Goal: Information Seeking & Learning: Compare options

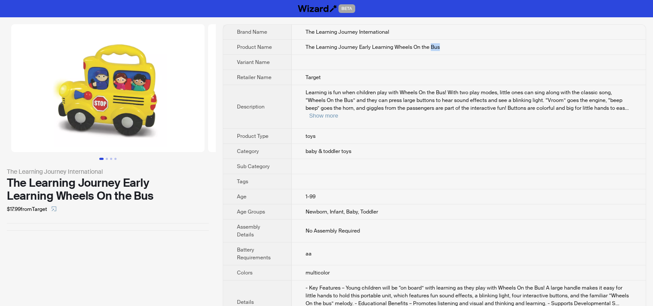
drag, startPoint x: 430, startPoint y: 47, endPoint x: 447, endPoint y: 47, distance: 17.3
click at [447, 47] on td "The Learning Journey Early Learning Wheels On the Bus" at bounding box center [469, 47] width 354 height 15
copy span "Bus"
click at [376, 159] on td at bounding box center [469, 166] width 354 height 15
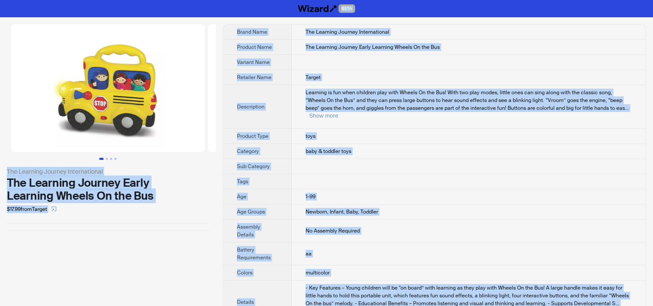
copy div "BETA The Learning Journey International The Learning Journey Early Learning Whe…"
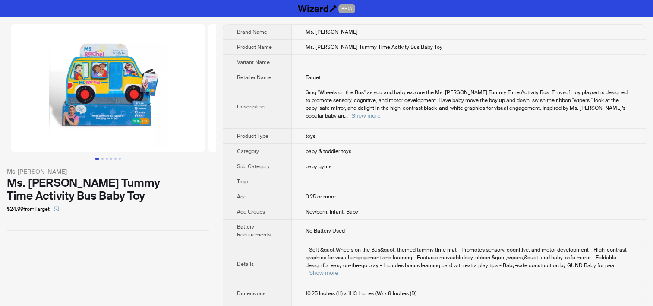
click at [351, 174] on td at bounding box center [469, 181] width 354 height 15
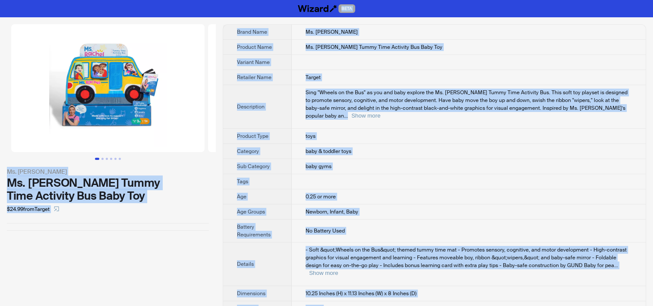
copy div "BETA Ms. Rachel Ms. Rachel Tummy Time Activity Bus Baby Toy $24.99 from Target …"
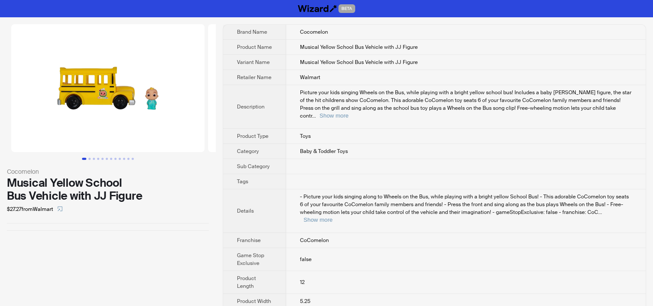
click at [369, 211] on td "- Picture your kids singing along to Wheels on the Bus, while playing with a br…" at bounding box center [466, 211] width 360 height 44
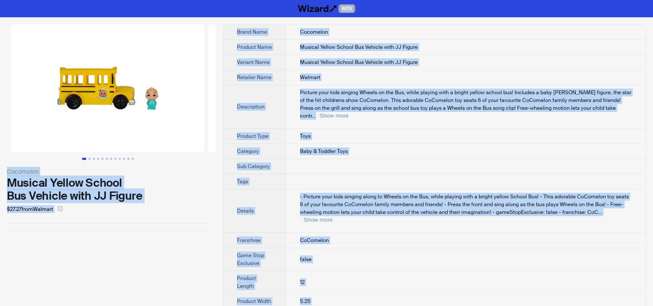
copy div "BETA Cocomelon Musical Yellow School Bus Vehicle with JJ Figure $27.27 from Wal…"
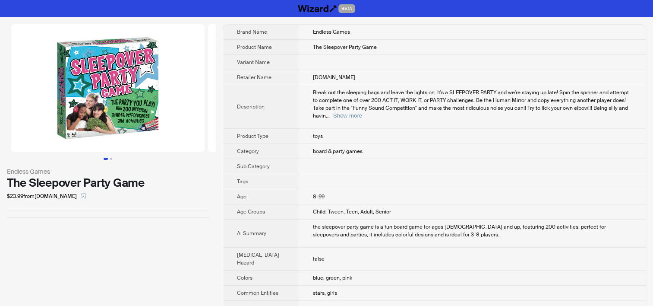
scroll to position [199, 0]
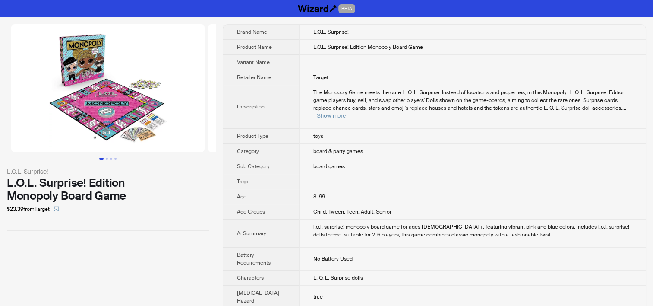
scroll to position [249, 0]
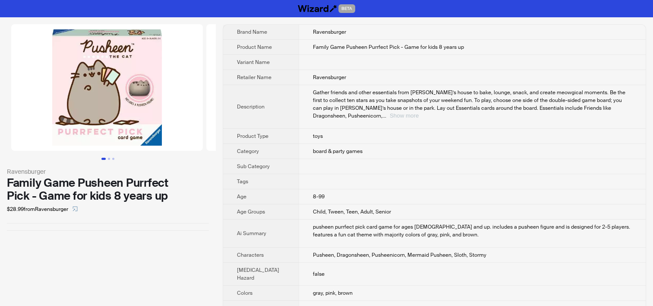
click at [419, 112] on button "Show more" at bounding box center [404, 115] width 29 height 6
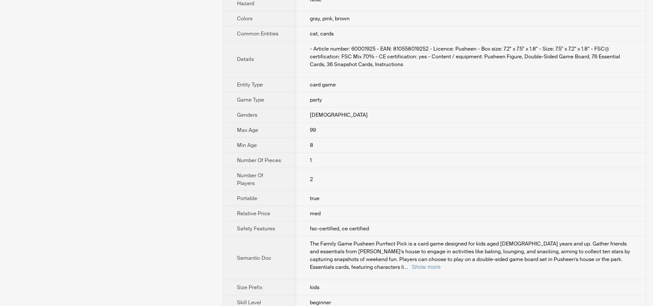
scroll to position [302, 0]
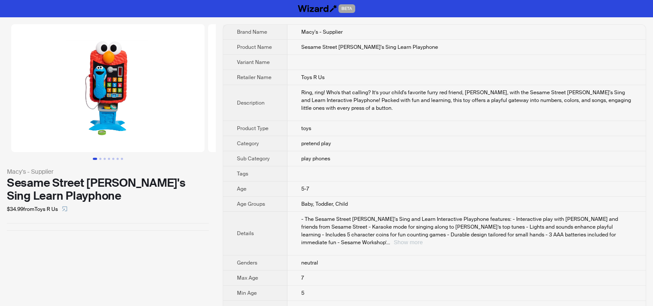
click at [423, 239] on button "Show more" at bounding box center [408, 242] width 29 height 6
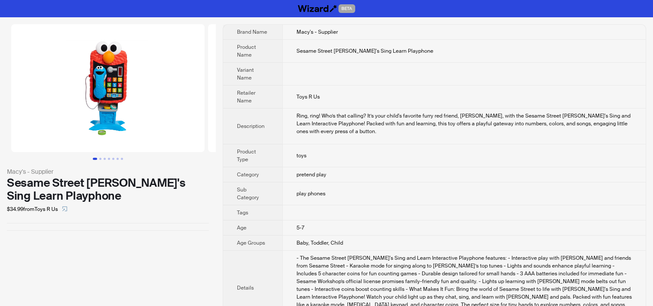
click at [327, 167] on td "pretend play" at bounding box center [463, 174] width 363 height 15
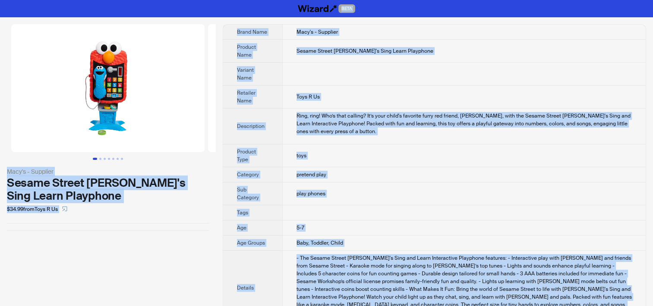
copy div "BETA Macy's - Supplier Sesame Street Elmo's Sing Learn Playphone $34.99 from To…"
click at [357, 133] on div "Ring, ring! Who’s that calling? It’s your child's favorite furry red friend, El…" at bounding box center [464, 123] width 335 height 23
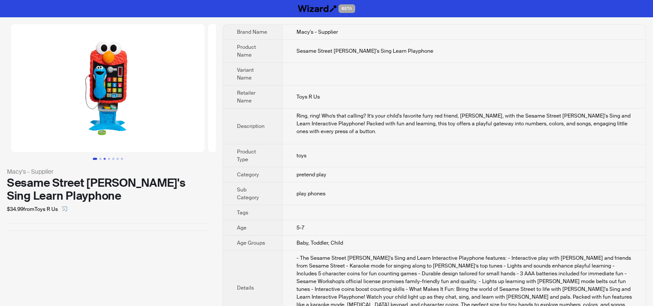
click at [106, 158] on button "Go to slide 3" at bounding box center [105, 159] width 2 height 2
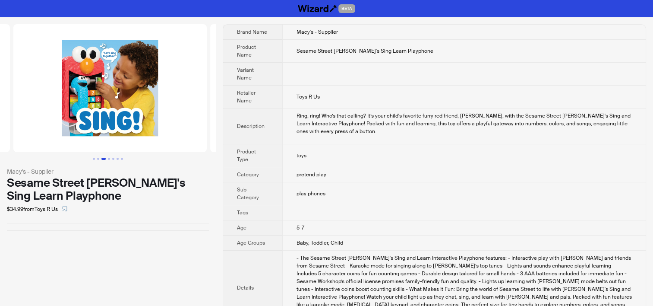
scroll to position [0, 394]
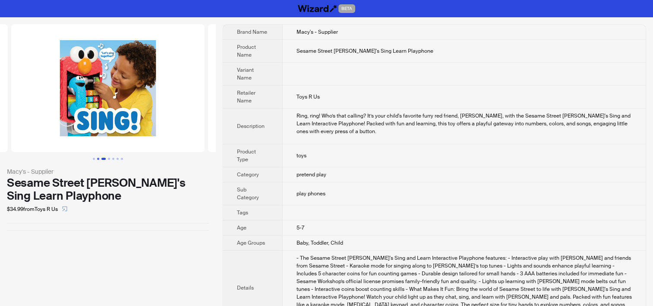
click at [97, 158] on button "Go to slide 2" at bounding box center [98, 159] width 2 height 2
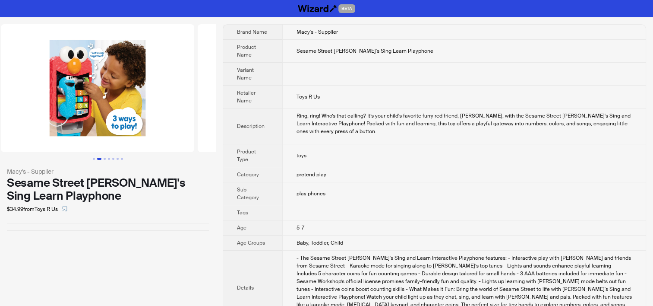
scroll to position [0, 197]
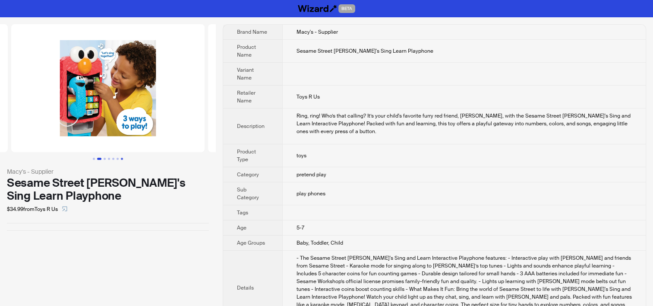
click at [121, 159] on button "Go to slide 7" at bounding box center [122, 159] width 2 height 2
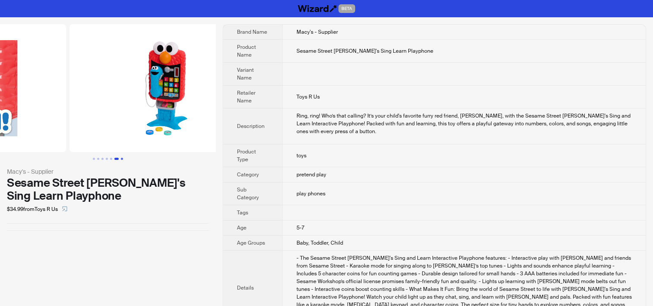
scroll to position [0, 1181]
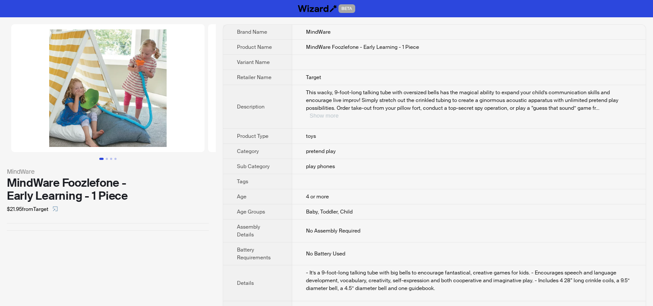
click at [338, 112] on button "Show more" at bounding box center [323, 115] width 29 height 6
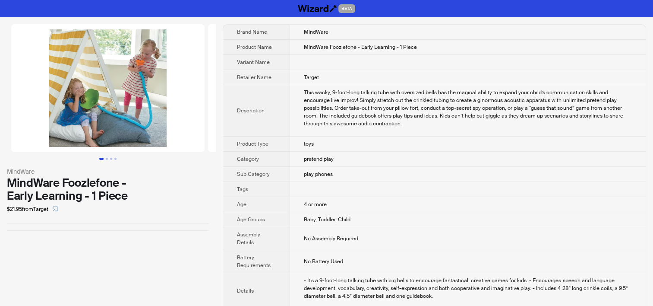
click at [309, 64] on td at bounding box center [468, 62] width 356 height 15
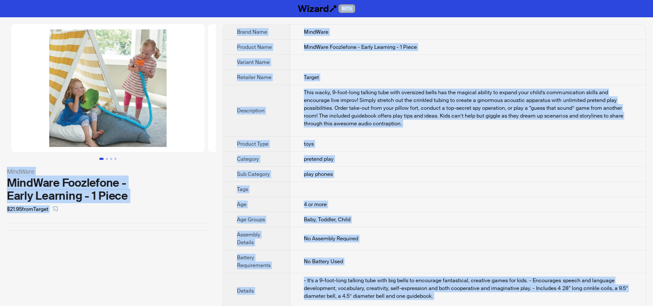
copy div "BETA MindWare MindWare Foozlefone - Early Learning - 1 Piece $21.95 from Target…"
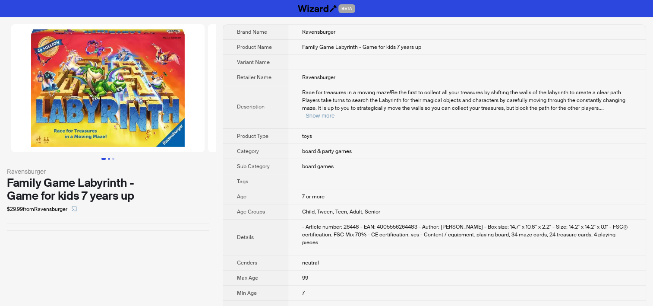
click at [108, 159] on button "Go to slide 2" at bounding box center [109, 159] width 2 height 2
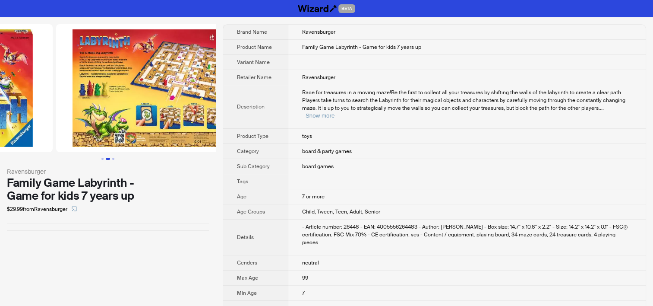
scroll to position [0, 197]
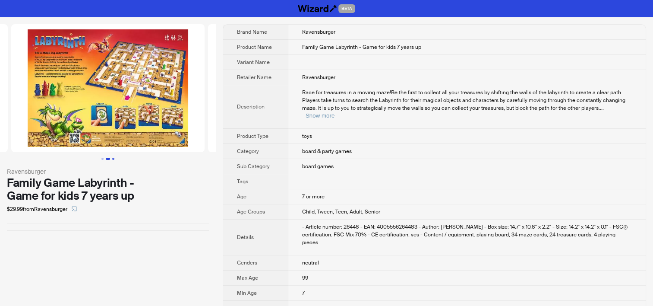
click at [114, 158] on button "Go to slide 3" at bounding box center [113, 159] width 2 height 2
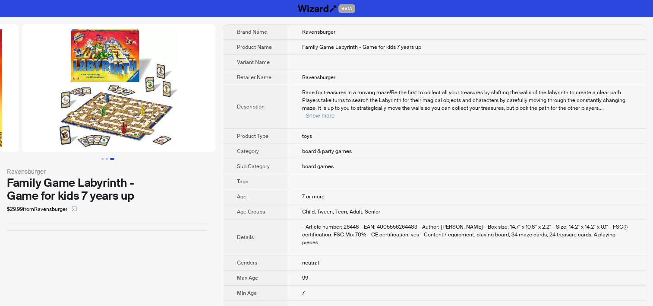
scroll to position [0, 394]
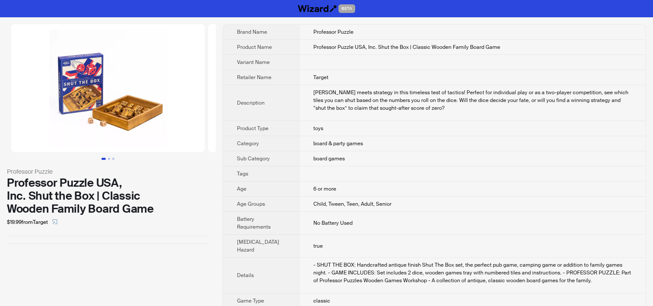
click at [361, 170] on td at bounding box center [472, 173] width 347 height 15
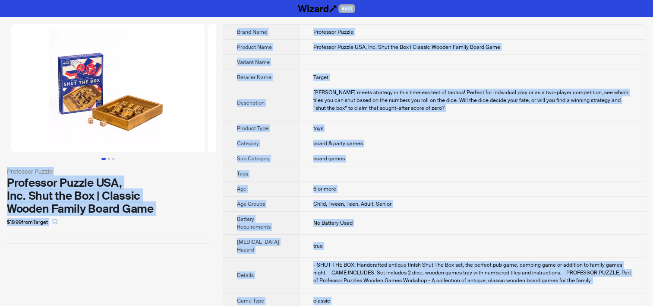
copy div "BETA Professor Puzzle Professor Puzzle USA, Inc. Shut the Box | Classic Wooden …"
click at [370, 88] on td "Luck meets strategy in this timeless test of tactics! Perfect for individual pl…" at bounding box center [472, 103] width 347 height 36
click at [430, 102] on div "Luck meets strategy in this timeless test of tactics! Perfect for individual pl…" at bounding box center [472, 99] width 319 height 23
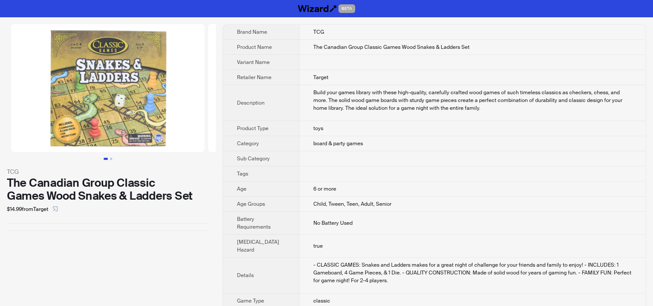
click at [345, 203] on span "Child, Tween, Teen, Adult, Senior" at bounding box center [352, 203] width 78 height 7
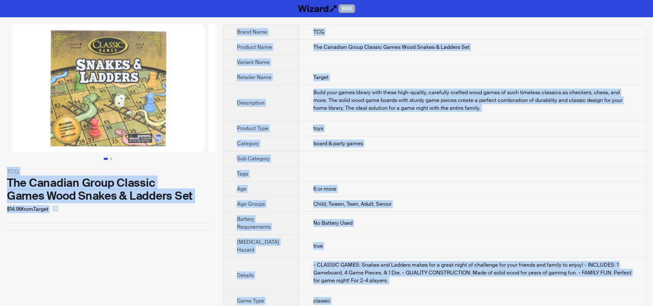
copy div "BETA TCG The Canadian Group Classic Games Wood Snakes & Ladders Set $14.99 from…"
click at [377, 66] on td at bounding box center [472, 62] width 347 height 15
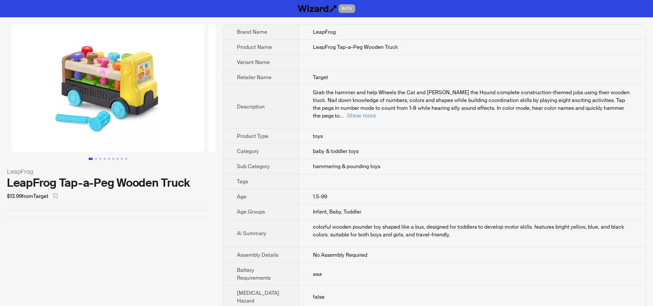
scroll to position [199, 0]
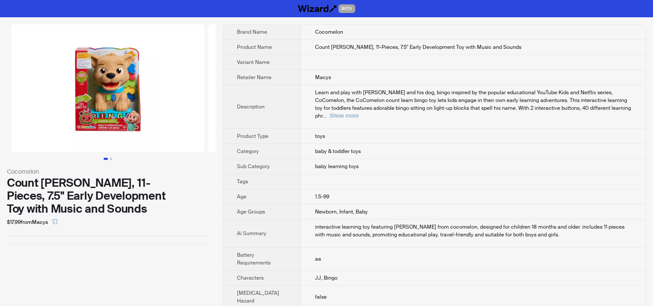
scroll to position [245, 0]
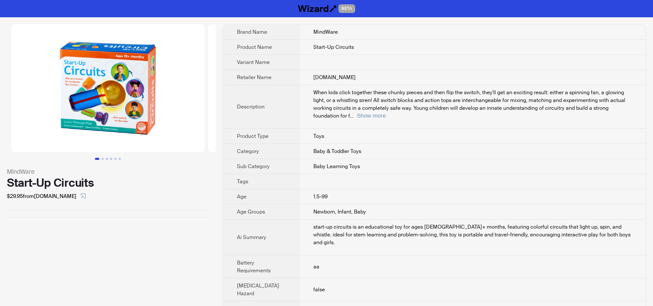
click at [315, 148] on span "Baby & Toddler Toys" at bounding box center [337, 151] width 48 height 7
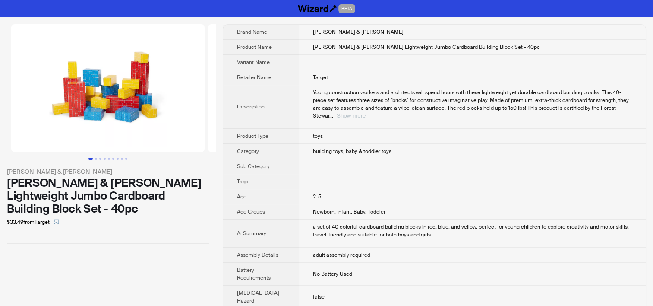
click at [366, 112] on button "Show more" at bounding box center [351, 115] width 29 height 6
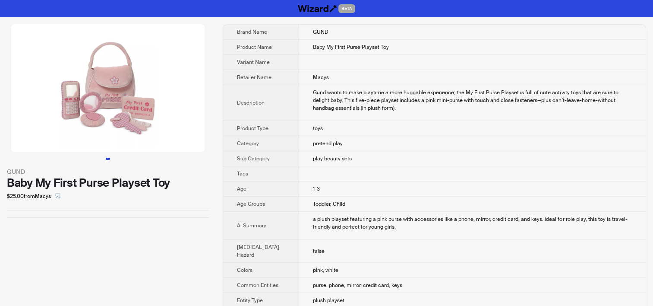
click at [398, 181] on td at bounding box center [472, 173] width 347 height 15
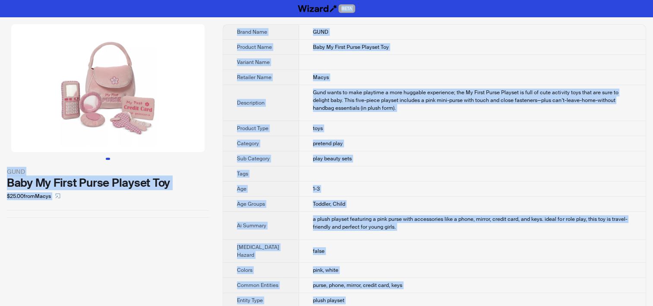
copy div "BETA GUND Baby My First Purse Playset Toy $25.00 from Macys Brand Name GUND Pro…"
click at [52, 206] on div "GUND Baby My First Purse Playset Toy $25.00 from Macys" at bounding box center [108, 120] width 216 height 207
click at [278, 151] on th "Category" at bounding box center [261, 143] width 76 height 15
click at [315, 136] on td "toys" at bounding box center [472, 128] width 347 height 15
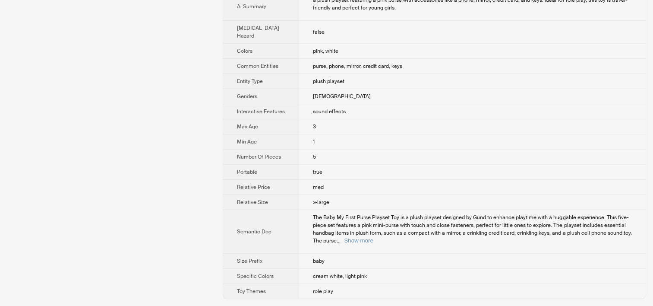
scroll to position [255, 0]
click at [373, 237] on button "Show more" at bounding box center [358, 240] width 29 height 6
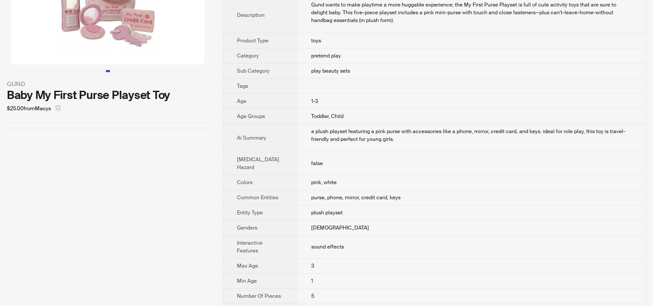
scroll to position [0, 0]
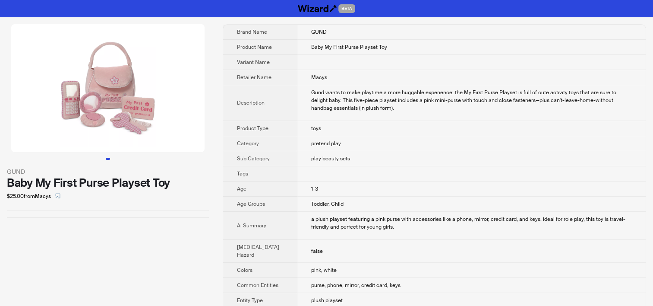
click at [114, 112] on img at bounding box center [107, 88] width 193 height 128
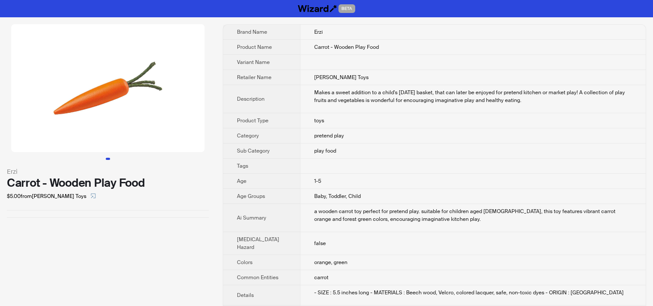
click at [338, 158] on td at bounding box center [473, 165] width 346 height 15
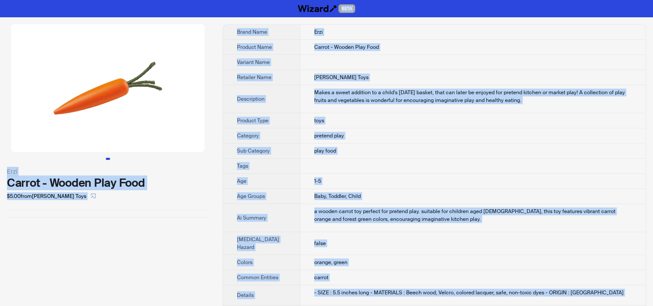
copy div "LORE Ipsu Dolors - Ametco Adip Elit $3.00 sedd Eiusm Temp Inci Utlab Etdo Magn …"
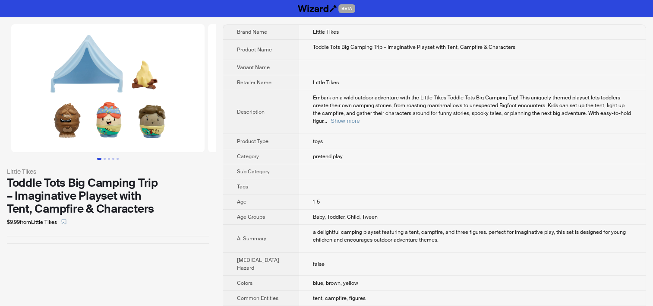
click at [388, 194] on td "1-5" at bounding box center [472, 201] width 347 height 15
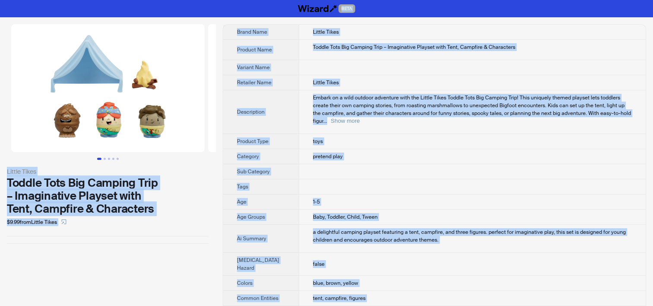
copy div "BETA Little Tikes Toddle Tots Big Camping Trip – Imaginative Playset with Tent,…"
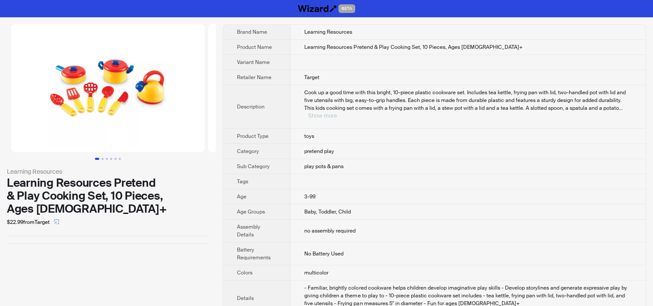
click at [337, 112] on button "Show more" at bounding box center [322, 115] width 29 height 6
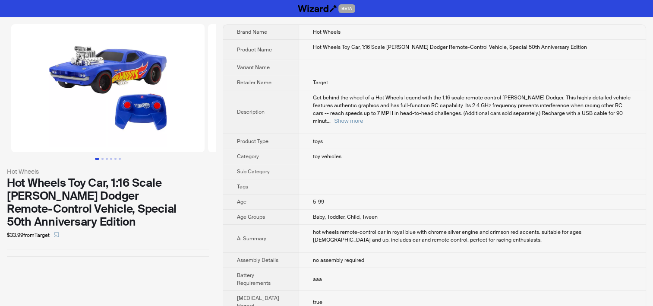
scroll to position [292, 0]
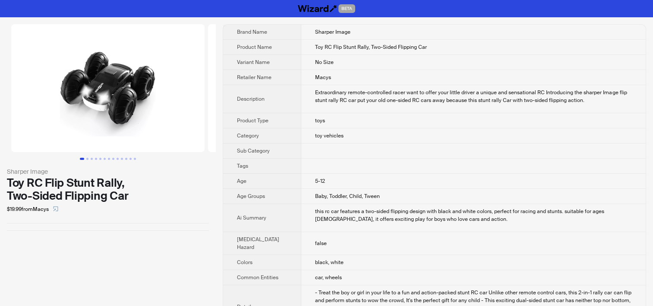
scroll to position [189, 0]
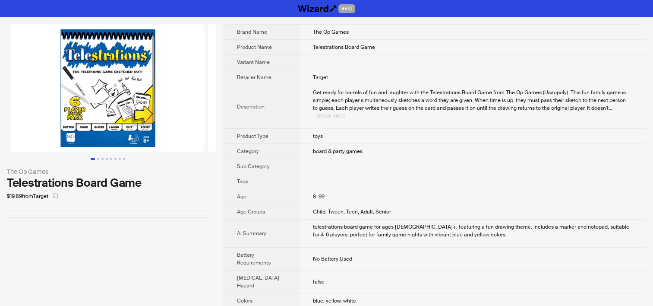
click at [345, 112] on button "Show more" at bounding box center [330, 115] width 29 height 6
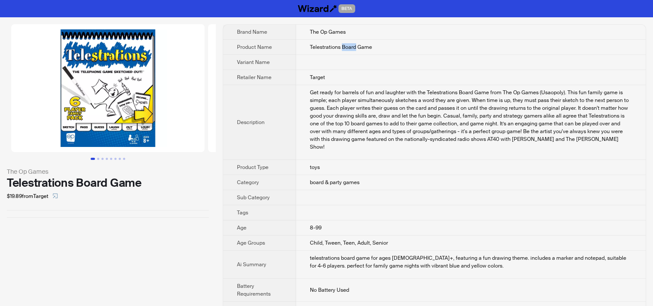
drag, startPoint x: 334, startPoint y: 47, endPoint x: 348, endPoint y: 45, distance: 14.3
click at [348, 45] on span "Telestrations Board Game" at bounding box center [341, 47] width 62 height 7
copy span "Board"
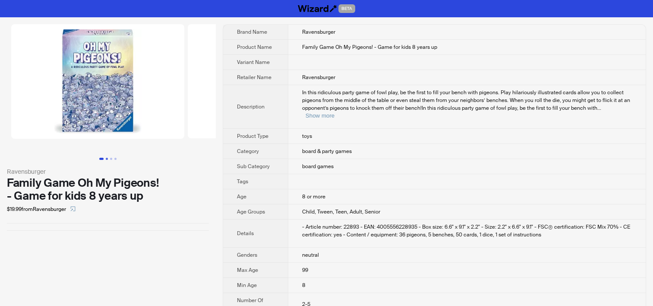
click at [107, 158] on button "Go to slide 2" at bounding box center [107, 159] width 2 height 2
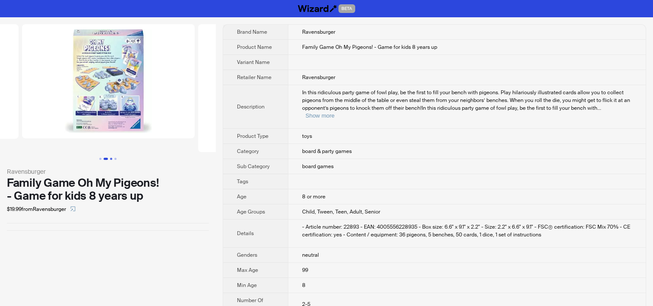
click at [111, 159] on button "Go to slide 3" at bounding box center [111, 159] width 2 height 2
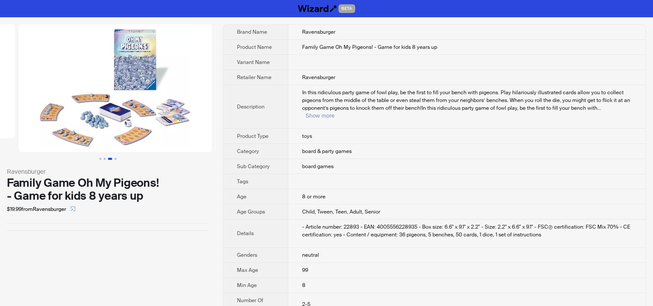
scroll to position [0, 352]
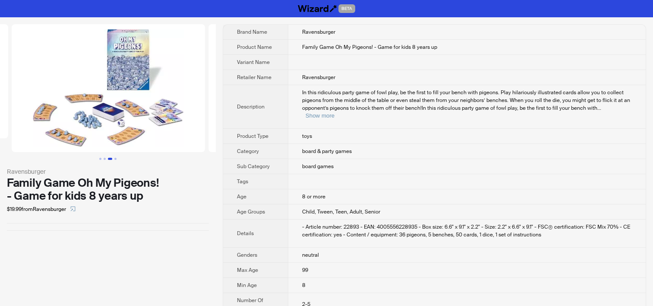
click at [325, 208] on span "Child, Tween, Teen, Adult, Senior" at bounding box center [341, 211] width 78 height 7
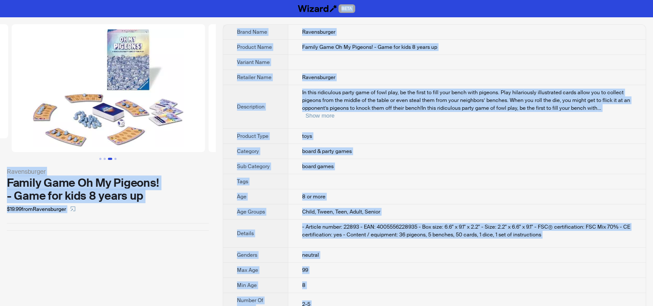
copy div "LORE Ipsumdolorsi Ametco Adip El Se Doeiusm! - Temp inc utla 1 etdol ma $44.50 …"
click at [442, 67] on td at bounding box center [467, 62] width 358 height 15
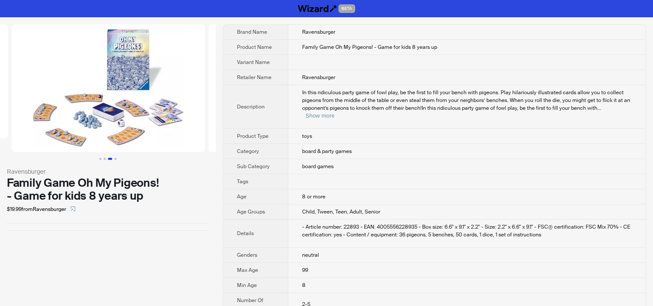
click at [340, 109] on span "In this ridiculous party game of fowl play, be the first to fill your bench wit…" at bounding box center [466, 100] width 328 height 22
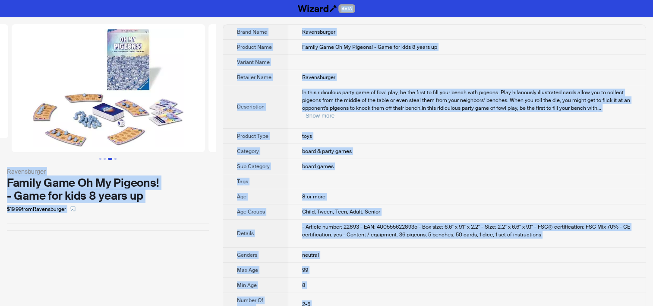
copy div "LORE Ipsumdolorsi Ametco Adip El Se Doeiusm! - Temp inc utla 1 etdol ma $44.50 …"
click at [319, 208] on span "Child, Tween, Teen, Adult, Senior" at bounding box center [341, 211] width 78 height 7
click at [325, 129] on td "toys" at bounding box center [467, 136] width 358 height 15
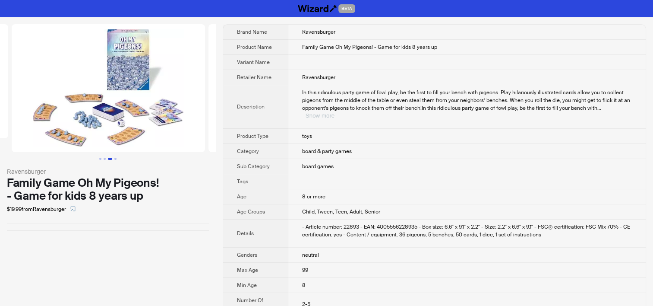
click at [335, 112] on button "Show more" at bounding box center [320, 115] width 29 height 6
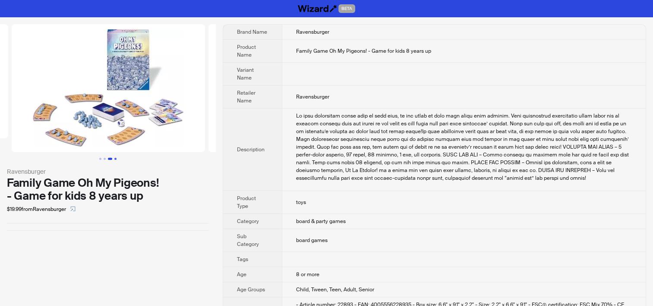
click at [116, 158] on button "Go to slide 4" at bounding box center [115, 159] width 2 height 2
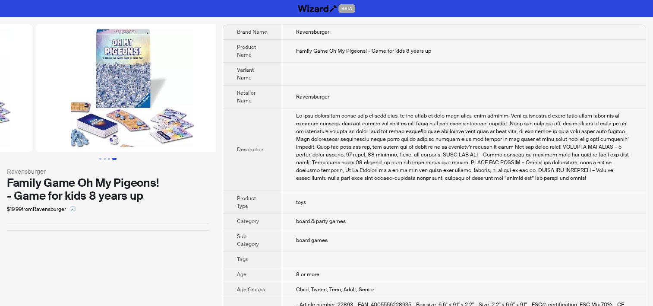
scroll to position [0, 549]
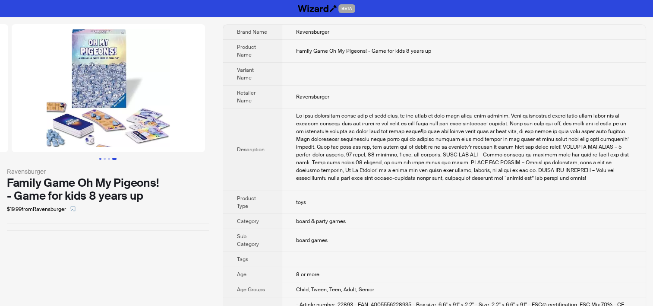
click at [104, 158] on button "Go to slide 2" at bounding box center [105, 159] width 2 height 2
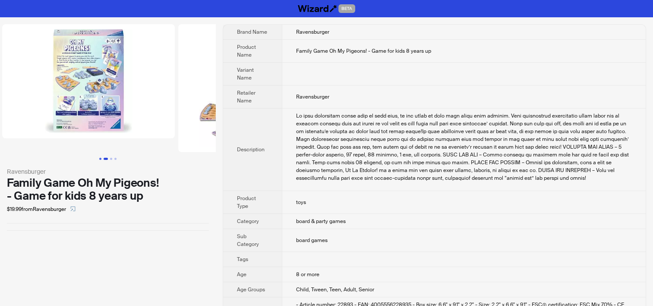
scroll to position [0, 166]
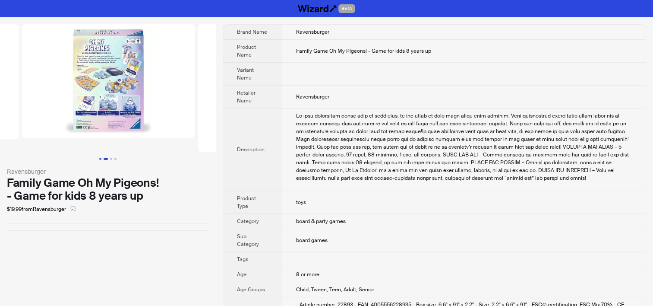
click at [99, 158] on button "Go to slide 1" at bounding box center [100, 159] width 2 height 2
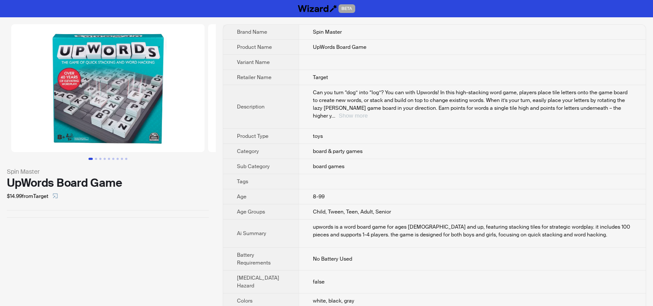
click at [368, 112] on button "Show more" at bounding box center [353, 115] width 29 height 6
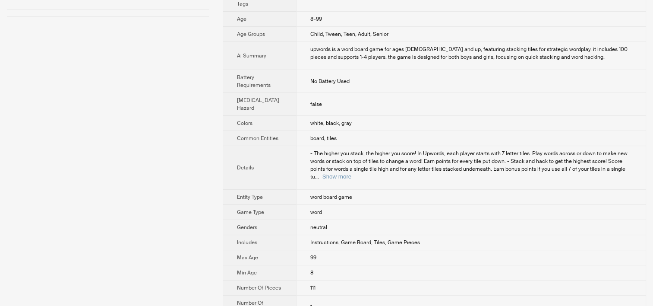
scroll to position [259, 0]
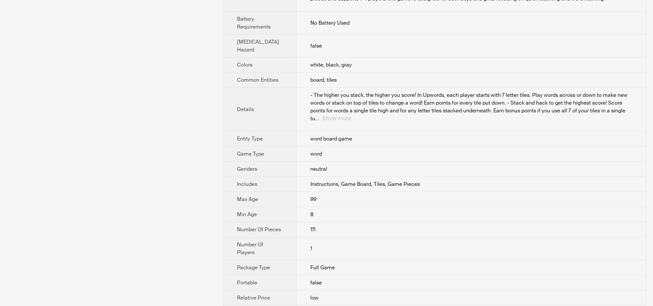
click at [351, 115] on button "Show more" at bounding box center [336, 118] width 29 height 6
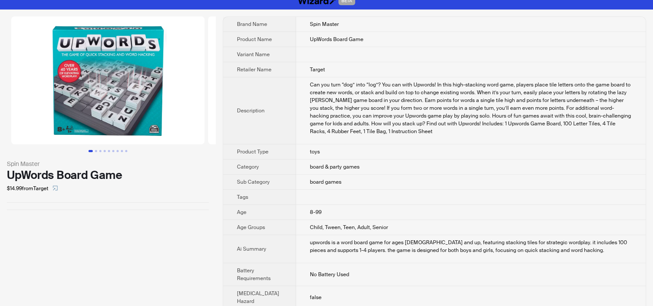
scroll to position [0, 0]
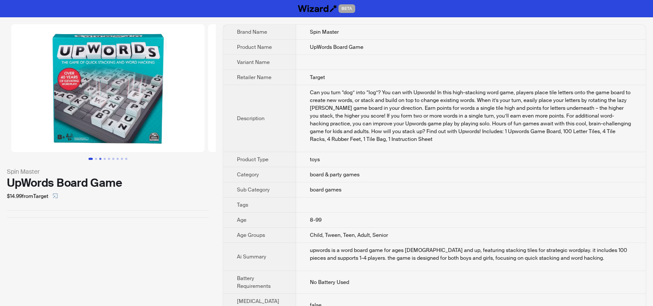
click at [101, 158] on button "Go to slide 3" at bounding box center [100, 159] width 2 height 2
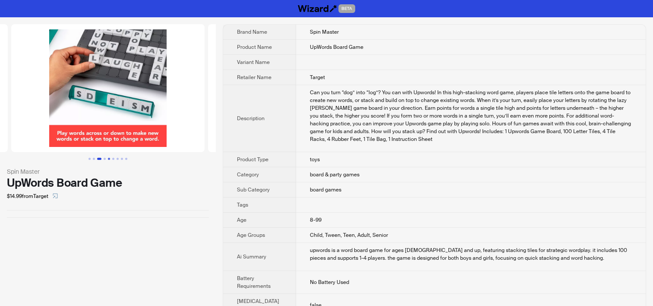
click at [108, 159] on button "Go to slide 5" at bounding box center [109, 159] width 2 height 2
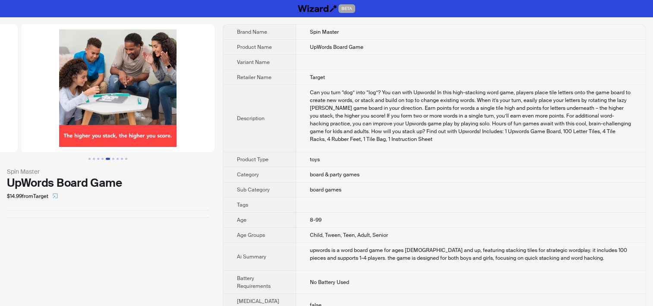
scroll to position [0, 787]
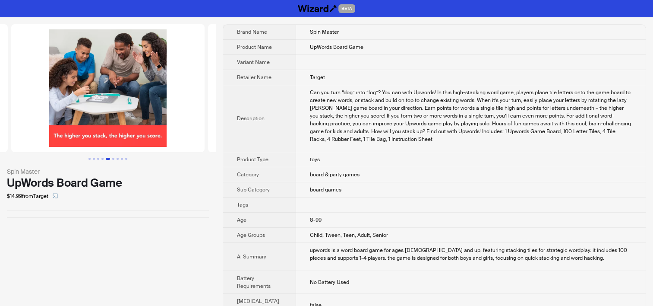
click at [367, 176] on td "board & party games" at bounding box center [471, 174] width 350 height 15
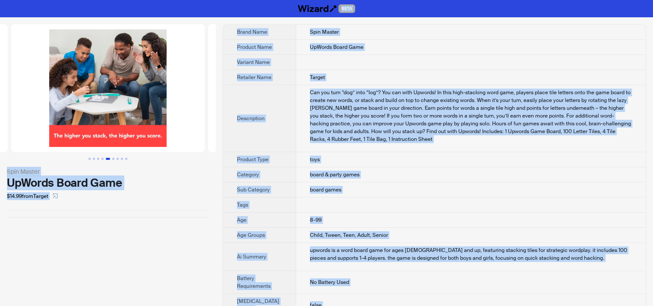
copy div "LORE Ipsu Dolors AmEtcon Adipi Elit $33.82 sedd Eiusmo Tempo Inci Utla Etdolo M…"
click at [338, 163] on td "toys" at bounding box center [471, 159] width 350 height 15
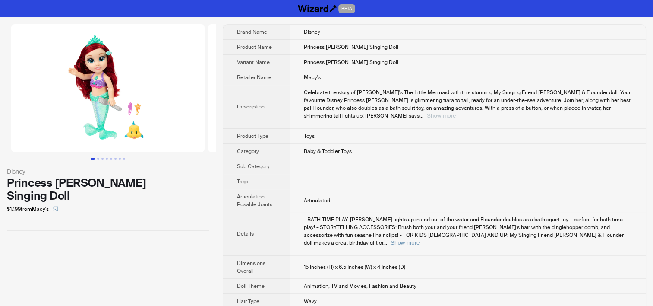
click at [456, 112] on button "Show more" at bounding box center [441, 115] width 29 height 6
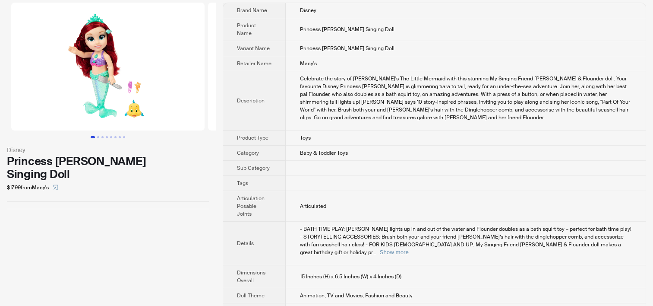
scroll to position [54, 0]
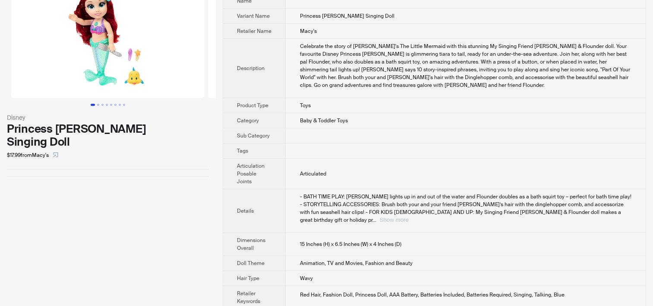
click at [408, 216] on button "Show more" at bounding box center [393, 219] width 29 height 6
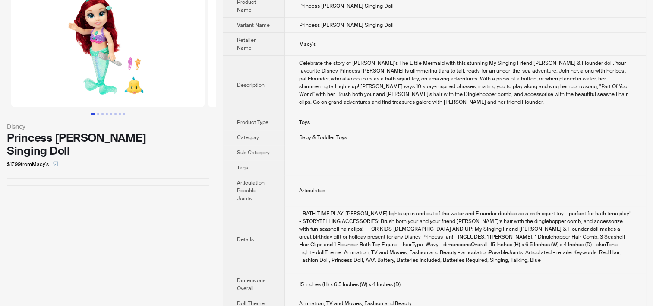
scroll to position [0, 0]
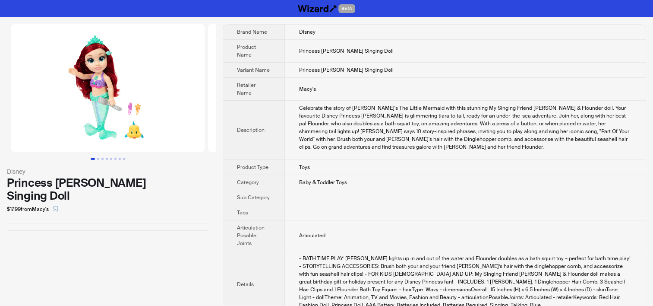
click at [298, 142] on td "Celebrate the story of [PERSON_NAME]'s The Little Mermaid with this stunning My…" at bounding box center [465, 130] width 361 height 59
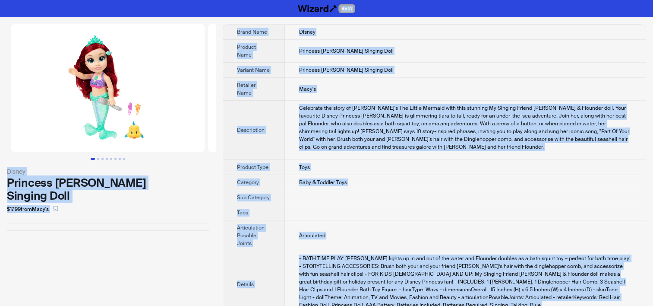
copy div "BETA Disney Princess [PERSON_NAME] Singing Doll $17.99 from [PERSON_NAME] Brand…"
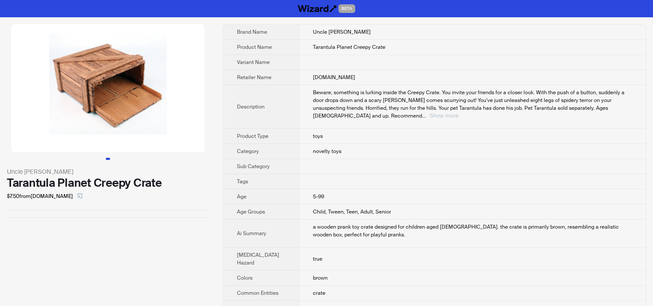
click at [458, 116] on button "Show more" at bounding box center [443, 115] width 29 height 6
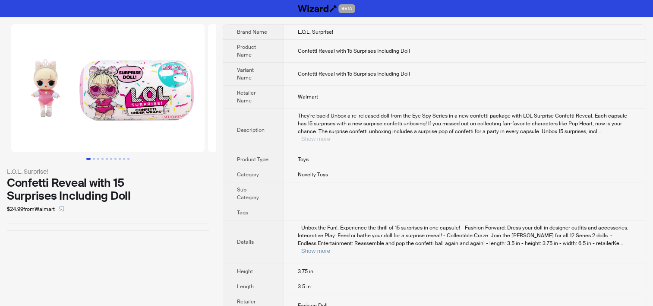
click at [330, 136] on button "Show more" at bounding box center [315, 139] width 29 height 6
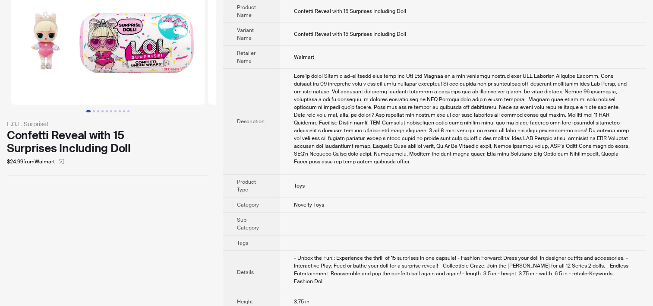
scroll to position [94, 0]
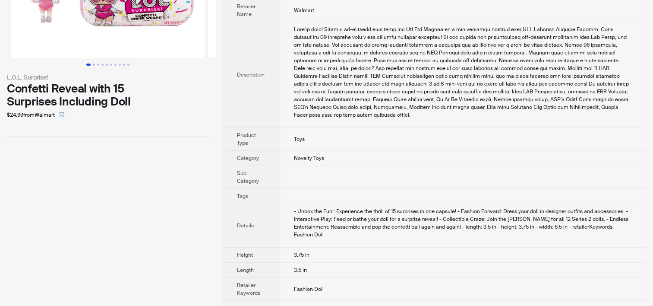
click at [284, 189] on td at bounding box center [463, 196] width 366 height 15
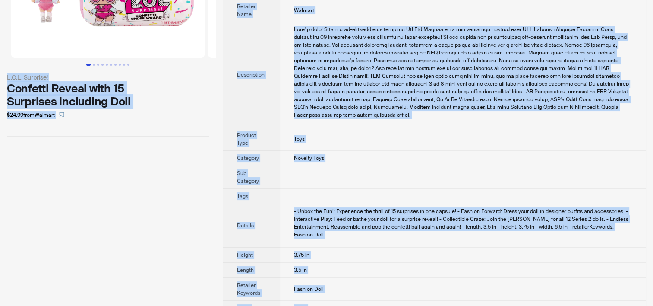
copy div "BETA L.O.L. Surprise! Confetti Reveal with 15 Surprises Including Doll $24.99 f…"
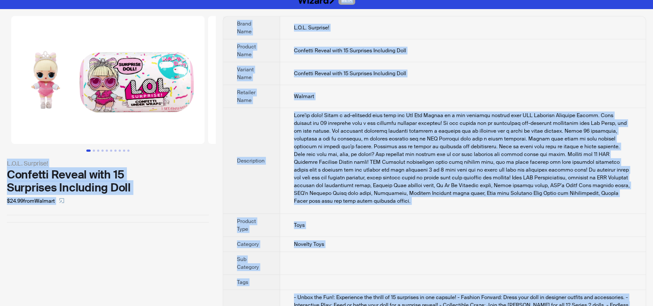
scroll to position [0, 0]
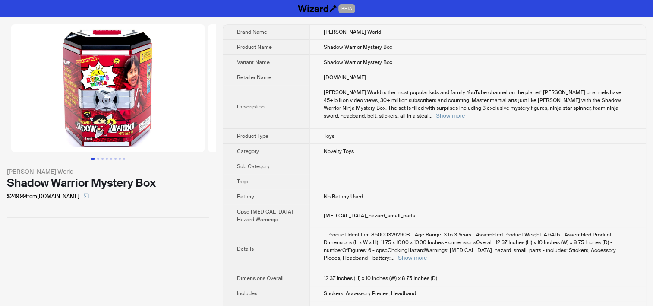
click at [241, 159] on th "Sub Category" at bounding box center [266, 166] width 86 height 15
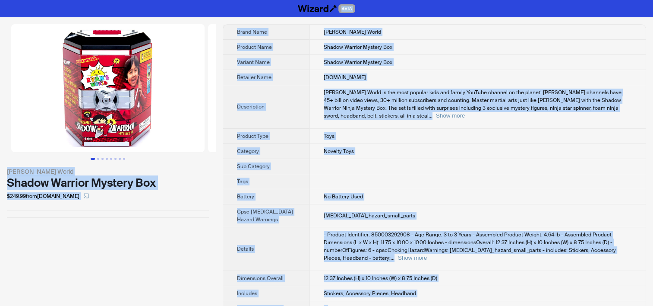
copy div "BETA [PERSON_NAME] World Shadow Warrior Mystery Box $249.99 from [DOMAIN_NAME] …"
click at [333, 212] on td "[MEDICAL_DATA]_hazard_small_parts" at bounding box center [477, 215] width 336 height 23
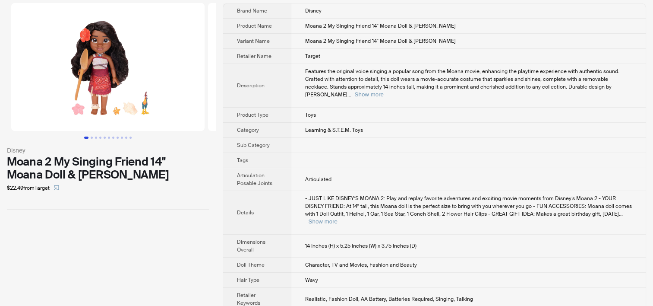
scroll to position [31, 0]
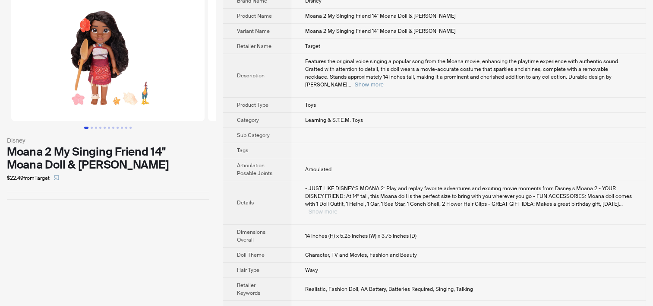
click at [338, 208] on button "Show more" at bounding box center [323, 211] width 29 height 6
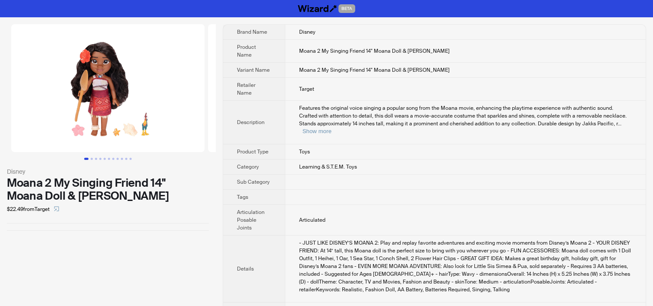
scroll to position [0, 0]
click at [619, 121] on div "Features the original voice singing a popular song from the Moana movie, enhanc…" at bounding box center [465, 119] width 333 height 31
click at [331, 128] on button "Show more" at bounding box center [317, 131] width 29 height 6
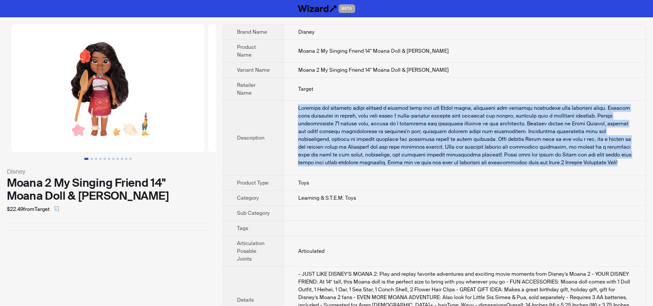
drag, startPoint x: 376, startPoint y: 144, endPoint x: 407, endPoint y: 144, distance: 30.6
click at [376, 143] on div "Features the original voice singing a popular song from the Moana movie, enhanc…" at bounding box center [465, 135] width 334 height 62
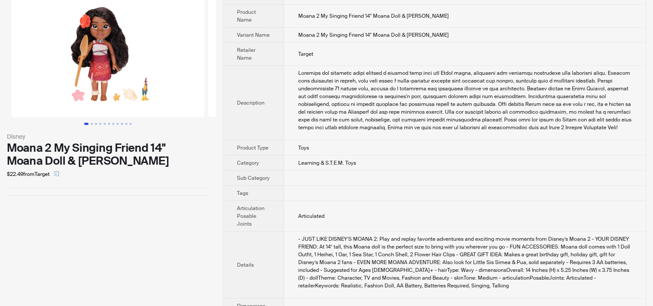
scroll to position [124, 0]
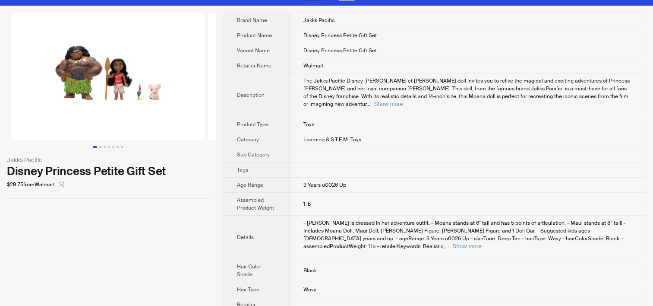
scroll to position [31, 0]
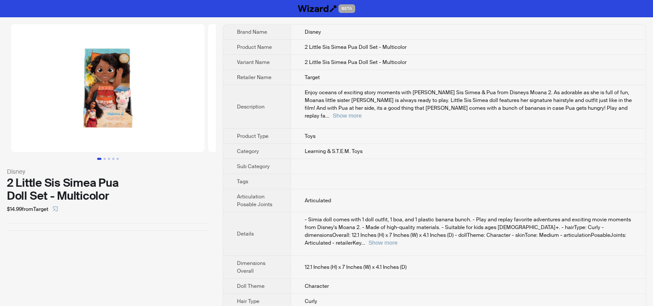
scroll to position [38, 0]
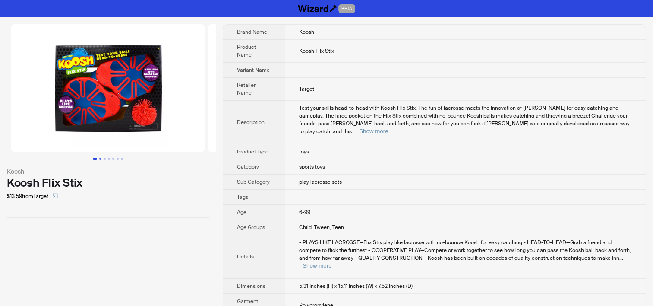
click at [101, 158] on button "Go to slide 2" at bounding box center [100, 159] width 2 height 2
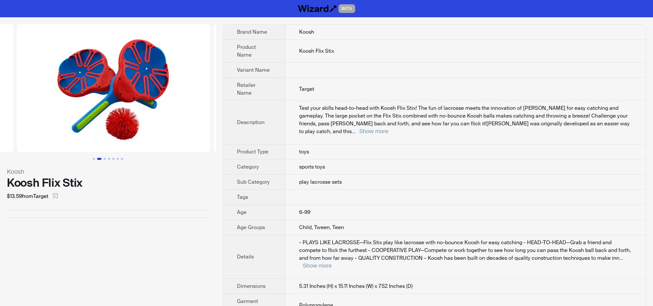
scroll to position [0, 197]
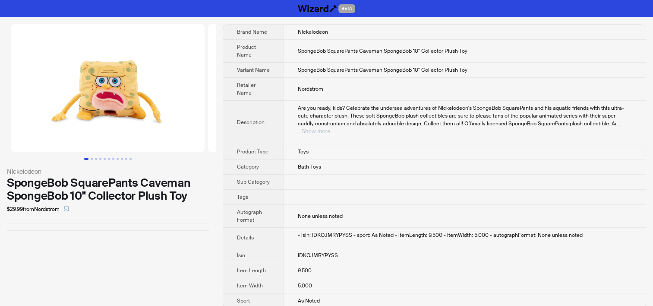
click at [330, 128] on button "Show more" at bounding box center [315, 131] width 29 height 6
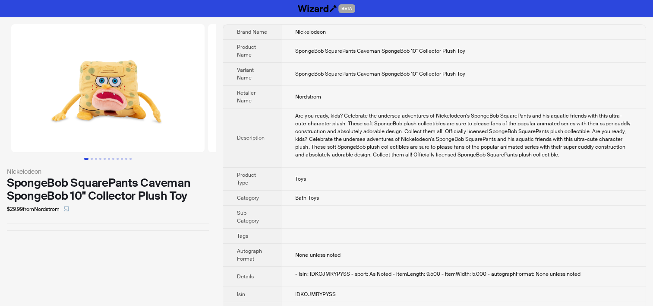
click at [369, 209] on td at bounding box center [463, 216] width 364 height 23
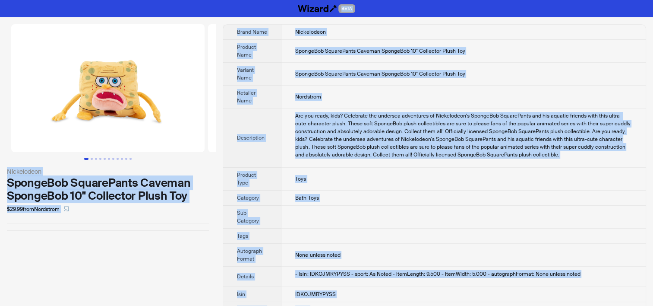
copy div "BETA Nickelodeon SpongeBob SquarePants Caveman SpongeBob 10" Collector Plush To…"
click at [370, 140] on div "Are you ready, kids? Celebrate the undersea adventures of Nickelodeon's SpongeB…" at bounding box center [463, 135] width 337 height 47
click at [294, 98] on td "Nordstrom" at bounding box center [463, 96] width 364 height 23
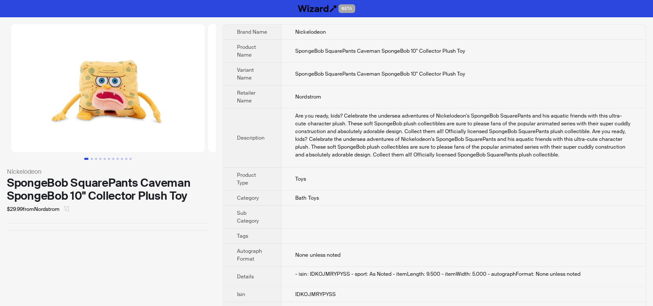
click at [69, 208] on icon "select" at bounding box center [66, 208] width 5 height 5
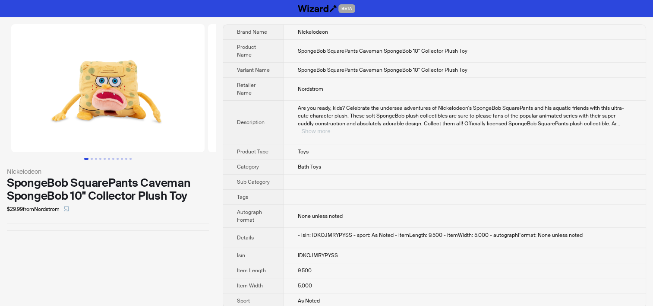
click at [330, 128] on button "Show more" at bounding box center [315, 131] width 29 height 6
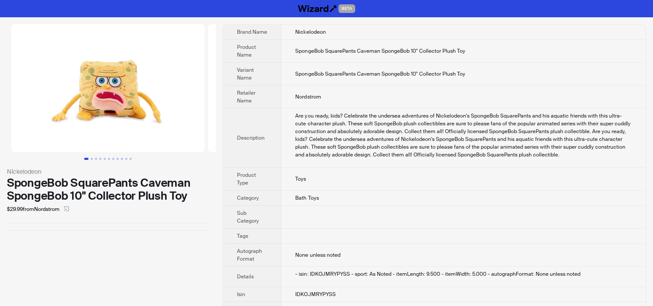
click at [38, 265] on div "Nickelodeon SpongeBob SquarePants Caveman SpongeBob 10" Collector Plush Toy $29…" at bounding box center [108, 185] width 216 height 337
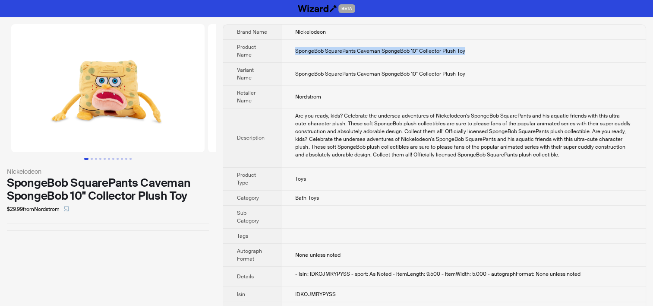
drag, startPoint x: 315, startPoint y: 46, endPoint x: 464, endPoint y: 47, distance: 149.3
click at [464, 47] on td "SpongeBob SquarePants Caveman SpongeBob 10" Collector Plush Toy" at bounding box center [463, 51] width 364 height 23
copy span "SpongeBob SquarePants Caveman SpongeBob 10" Collector Plush Toy"
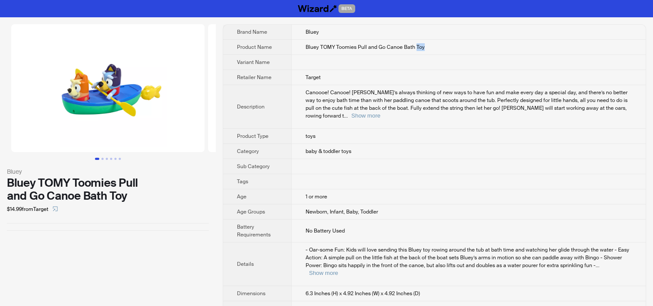
click at [425, 47] on td "Bluey TOMY Toomies Pull and Go Canoe Bath Toy" at bounding box center [468, 47] width 354 height 15
copy span "Toy"
click at [328, 93] on span "Canoooe! Canooe! [PERSON_NAME]’s always thinking of new ways to have fun and ma…" at bounding box center [467, 104] width 322 height 30
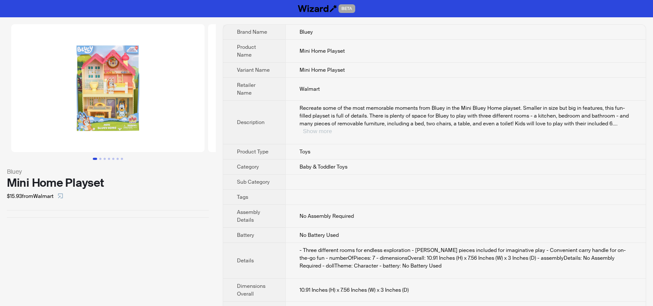
click at [332, 128] on button "Show more" at bounding box center [317, 131] width 29 height 6
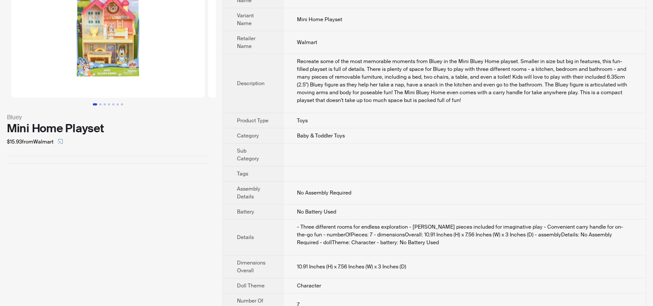
scroll to position [70, 0]
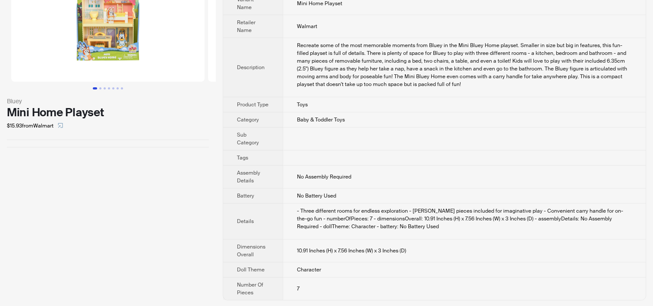
click at [342, 191] on td "No Battery Used" at bounding box center [464, 195] width 363 height 15
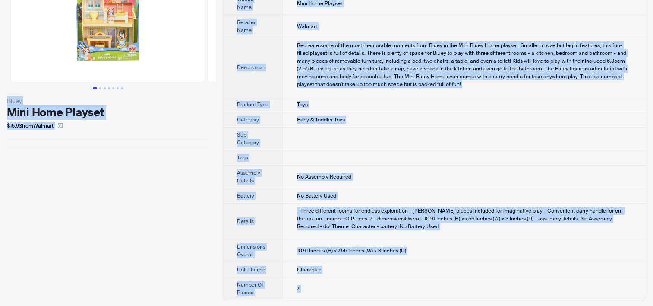
copy div "BETA Bluey Mini Home Playset $15.93 from Walmart Brand Name Bluey Product Name …"
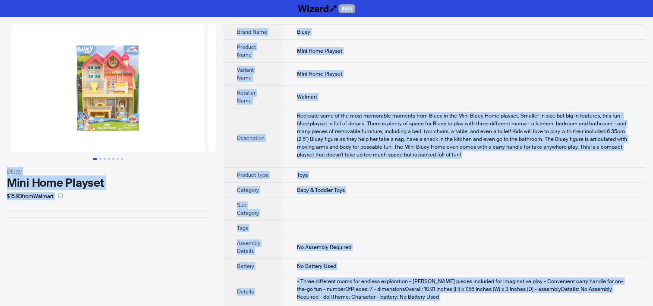
click at [382, 191] on td "Baby & Toddler Toys" at bounding box center [464, 190] width 363 height 15
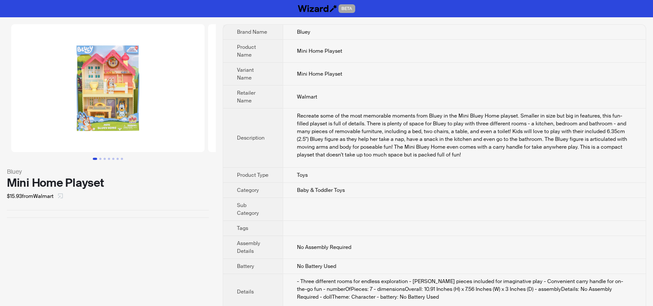
click at [60, 196] on icon "select" at bounding box center [60, 195] width 5 height 5
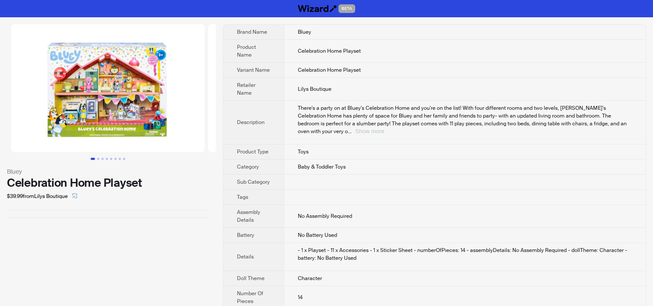
click at [384, 128] on button "Show more" at bounding box center [369, 131] width 29 height 6
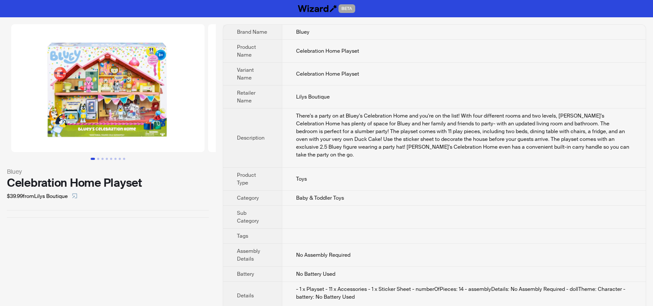
scroll to position [40, 0]
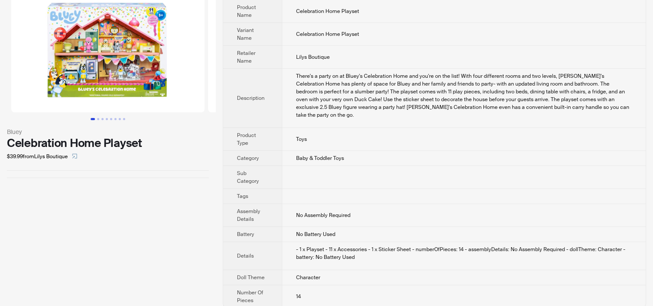
click at [257, 73] on th "Description" at bounding box center [252, 98] width 59 height 59
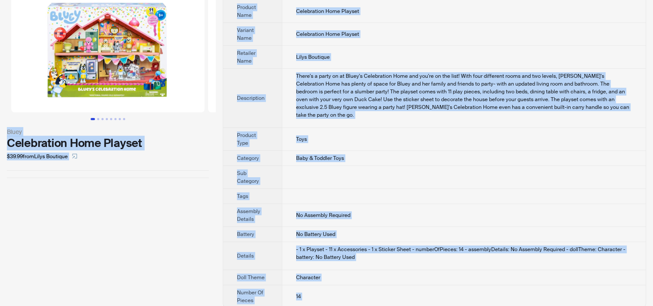
copy div "BETA Bluey Celebration Home Playset $39.99 from Lilys Boutique Brand Name Bluey…"
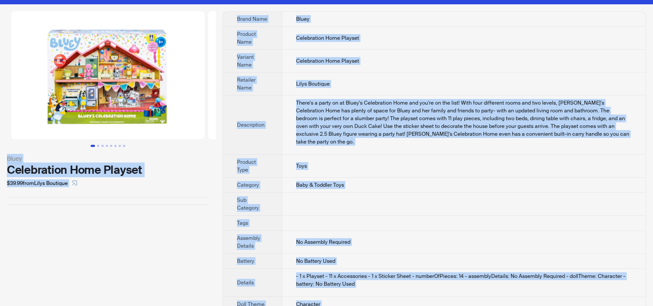
scroll to position [0, 0]
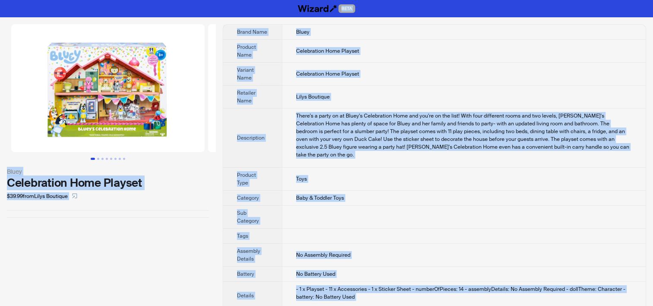
click at [333, 138] on div "There's a party on at Bluey's Celebration Home and you're on the list! With fou…" at bounding box center [464, 135] width 336 height 47
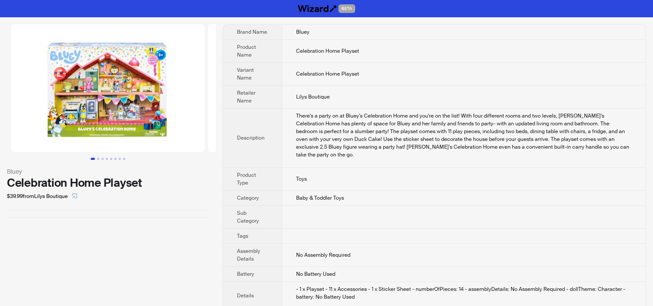
click at [372, 68] on td "Celebration Home Playset" at bounding box center [464, 74] width 364 height 23
click at [77, 196] on icon "select" at bounding box center [74, 195] width 5 height 5
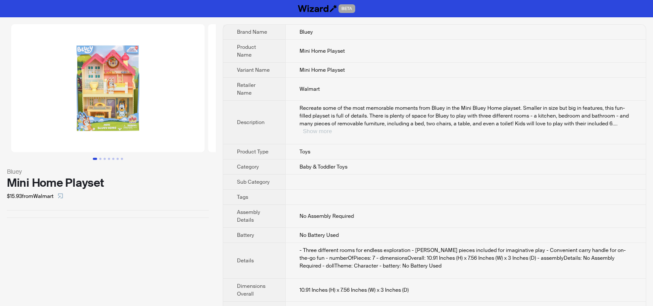
click at [615, 110] on div "Recreate some of the most memorable moments from Bluey in the Mini Bluey Home p…" at bounding box center [466, 119] width 332 height 31
click at [332, 128] on button "Show more" at bounding box center [317, 131] width 29 height 6
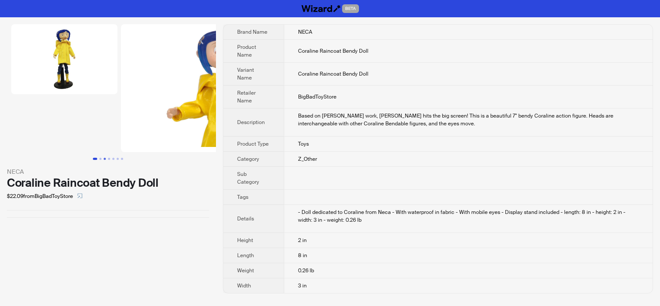
click at [104, 160] on button "Go to slide 3" at bounding box center [105, 159] width 2 height 2
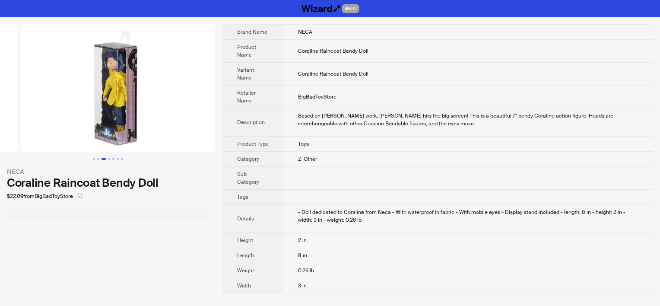
scroll to position [0, 306]
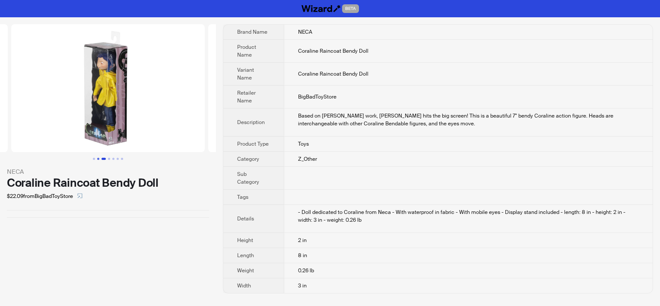
click at [98, 158] on button "Go to slide 2" at bounding box center [98, 159] width 2 height 2
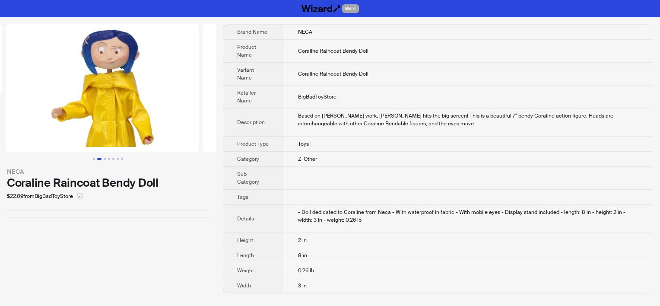
scroll to position [0, 110]
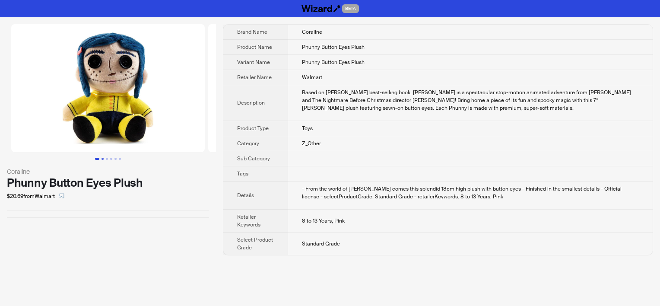
click at [101, 158] on button "Go to slide 2" at bounding box center [102, 159] width 2 height 2
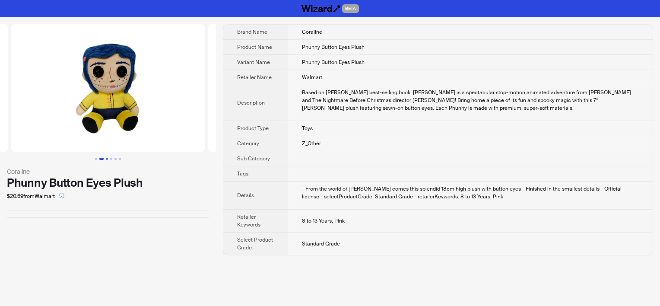
click at [106, 158] on button "Go to slide 3" at bounding box center [107, 159] width 2 height 2
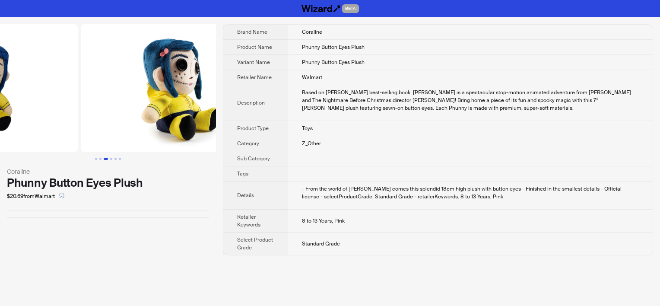
scroll to position [0, 394]
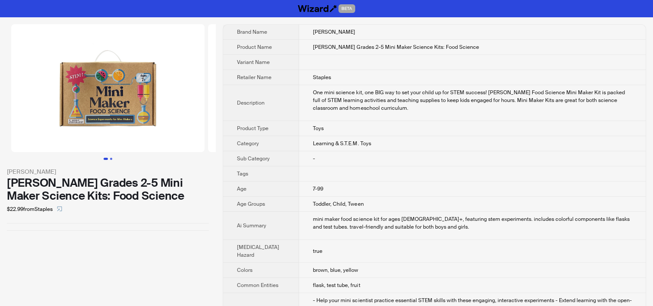
click at [111, 158] on button "Go to slide 2" at bounding box center [111, 159] width 2 height 2
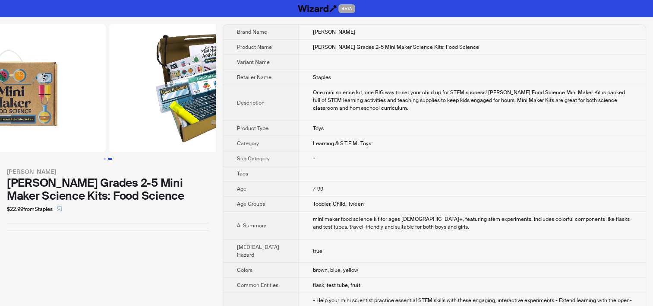
scroll to position [0, 197]
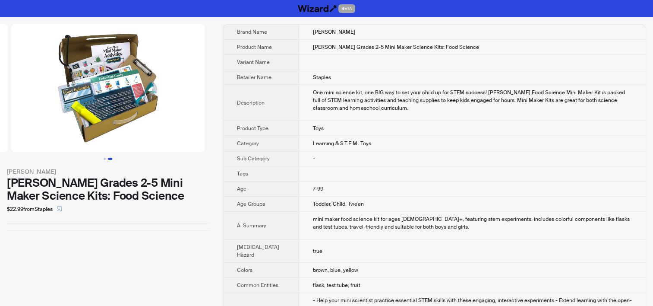
click at [99, 97] on img at bounding box center [107, 88] width 193 height 128
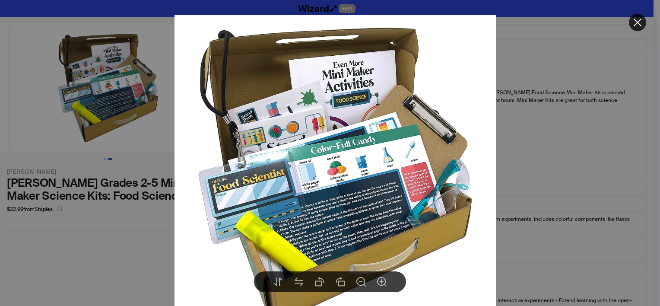
click at [560, 104] on div at bounding box center [330, 153] width 660 height 306
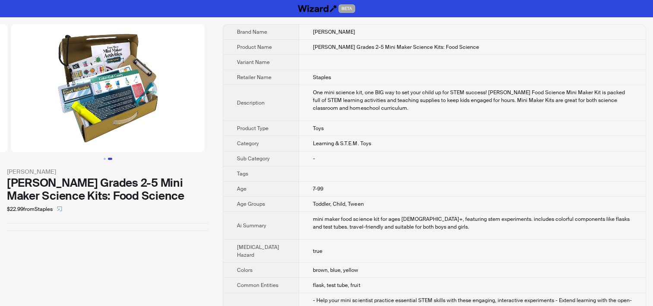
click at [317, 104] on div "One mini science kit, one BIG way to set your child up for STEM success! Carson…" at bounding box center [472, 99] width 319 height 23
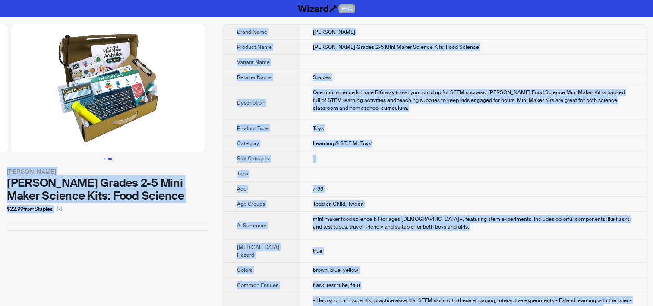
copy div "BETA Carson Dellosa Carson Dellosa Grades 2-5 Mini Maker Science Kits: Food Sci…"
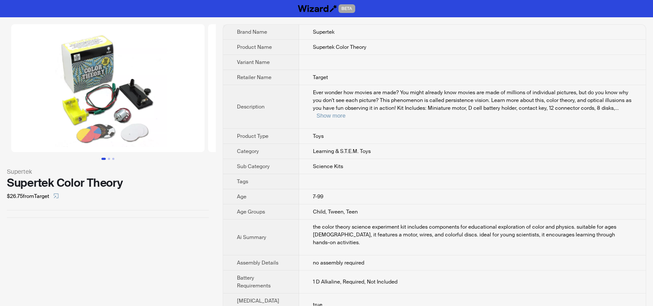
click at [389, 233] on td "the color theory science experiment kit includes components for educational exp…" at bounding box center [472, 237] width 347 height 36
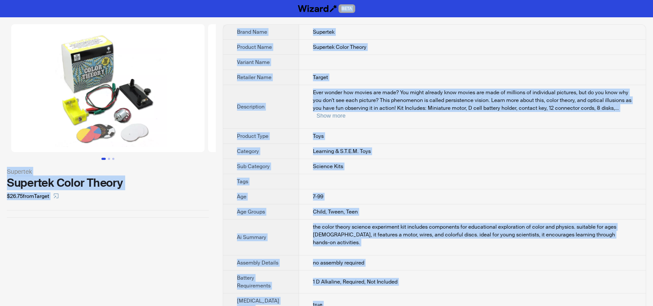
copy div "BETA Supertek Supertek Color Theory $26.75 from Target Brand Name Supertek Prod…"
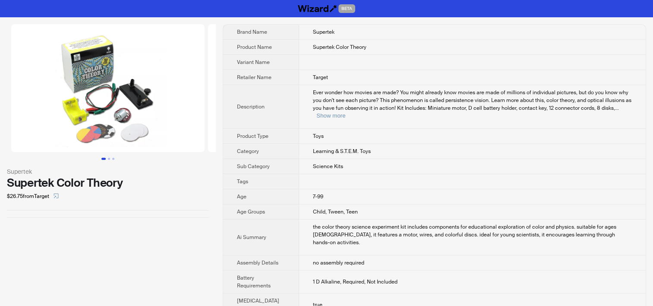
click at [341, 159] on td "Science Kits" at bounding box center [472, 166] width 347 height 15
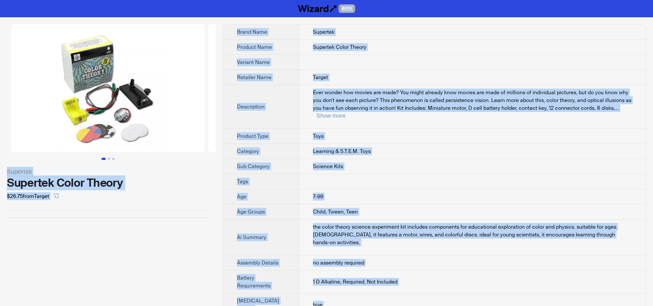
copy div "BETA Supertek Supertek Color Theory $26.75 from Target Brand Name Supertek Prod…"
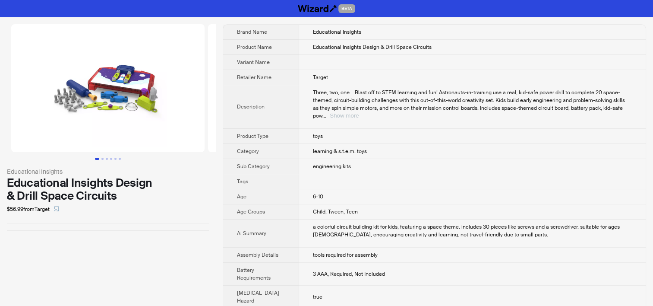
click at [359, 112] on button "Show more" at bounding box center [344, 115] width 29 height 6
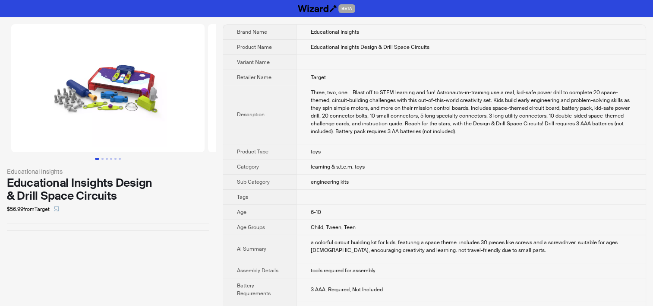
click at [251, 130] on th "Description" at bounding box center [259, 114] width 73 height 59
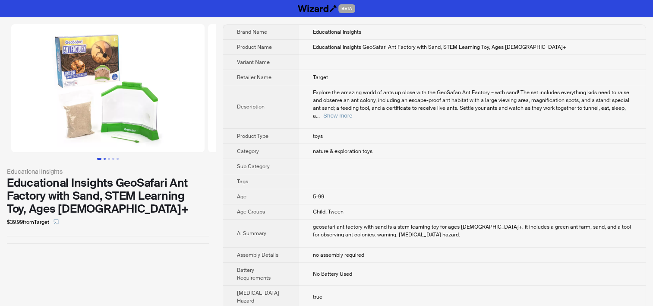
click at [105, 159] on button "Go to slide 2" at bounding box center [105, 159] width 2 height 2
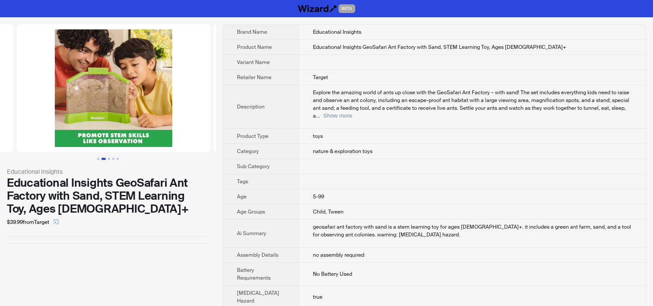
scroll to position [0, 197]
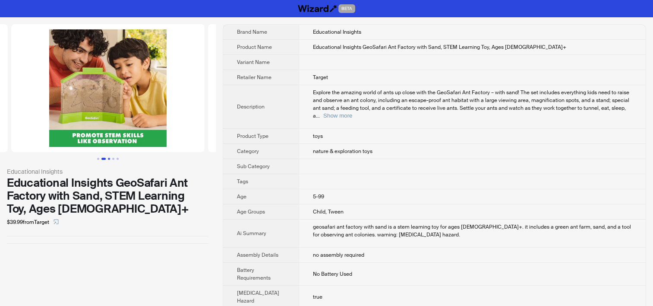
click at [110, 159] on button "Go to slide 3" at bounding box center [109, 159] width 2 height 2
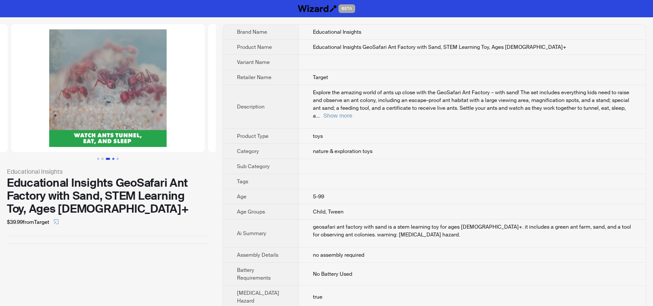
click at [112, 159] on button "Go to slide 4" at bounding box center [113, 159] width 2 height 2
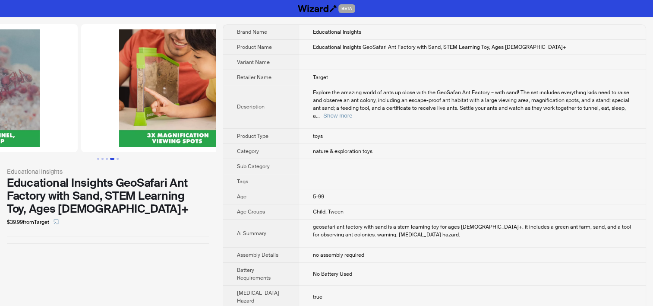
scroll to position [0, 590]
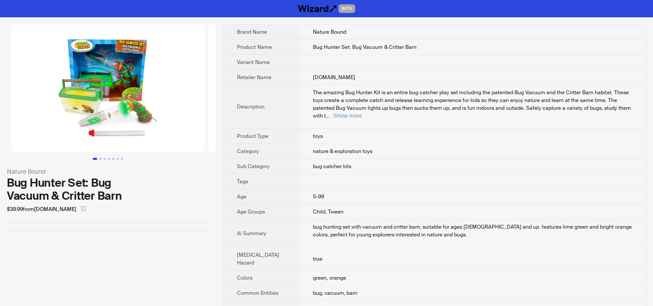
click at [370, 247] on td "true" at bounding box center [472, 258] width 347 height 23
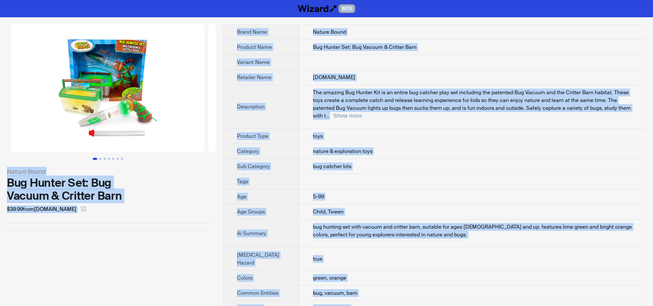
copy div "BETA Nature Bound Bug Hunter Set: Bug Vacuum & Critter Barn $39.99 from areyoug…"
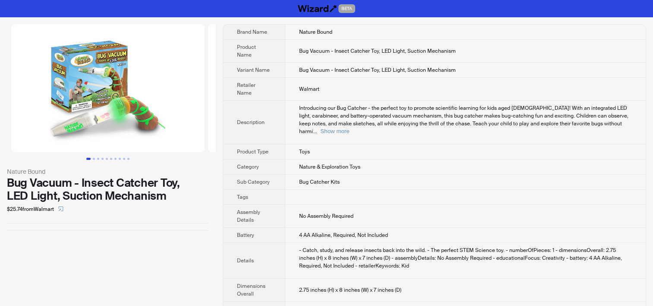
click at [486, 107] on span "Introducing our Bug Catcher - the perfect toy to promote scientific learning fo…" at bounding box center [463, 119] width 329 height 30
drag, startPoint x: 509, startPoint y: 100, endPoint x: 524, endPoint y: 98, distance: 15.2
click at [524, 104] on span "Introducing our Bug Catcher - the perfect toy to promote scientific learning fo…" at bounding box center [463, 119] width 329 height 30
click at [508, 111] on div "Introducing our Bug Catcher - the perfect toy to promote scientific learning fo…" at bounding box center [465, 119] width 333 height 31
drag, startPoint x: 509, startPoint y: 100, endPoint x: 525, endPoint y: 99, distance: 15.6
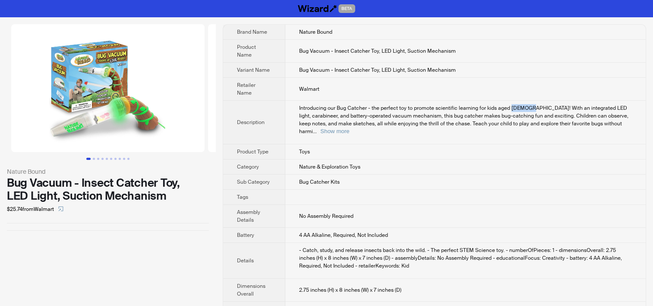
click at [525, 104] on span "Introducing our Bug Catcher - the perfect toy to promote scientific learning fo…" at bounding box center [463, 119] width 329 height 30
drag, startPoint x: 525, startPoint y: 99, endPoint x: 461, endPoint y: 112, distance: 65.3
click at [461, 113] on span "Introducing our Bug Catcher - the perfect toy to promote scientific learning fo…" at bounding box center [463, 119] width 329 height 30
click at [361, 246] on div "- Catch, study, and release insects back into the wild. - The perfect STEM Scie…" at bounding box center [465, 257] width 333 height 23
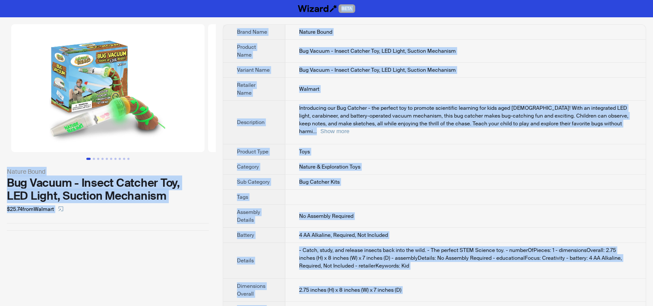
copy div "BETA Nature Bound Bug Vacuum - Insect Catcher Toy, LED Light, Suction Mechanism…"
click at [347, 231] on span "4 AA Alkaline, Required, Not Included" at bounding box center [343, 234] width 89 height 7
click at [310, 73] on td "Bug Vacuum - Insect Catcher Toy, LED Light, Suction Mechanism" at bounding box center [465, 70] width 360 height 15
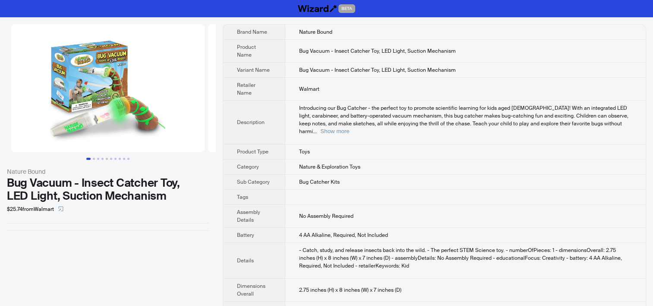
click at [512, 109] on span "Introducing our Bug Catcher - the perfect toy to promote scientific learning fo…" at bounding box center [463, 119] width 329 height 30
drag, startPoint x: 509, startPoint y: 98, endPoint x: 525, endPoint y: 99, distance: 15.6
click at [525, 104] on span "Introducing our Bug Catcher - the perfect toy to promote scientific learning fo…" at bounding box center [463, 119] width 329 height 30
drag, startPoint x: 525, startPoint y: 99, endPoint x: 518, endPoint y: 106, distance: 9.5
click at [518, 109] on span "Introducing our Bug Catcher - the perfect toy to promote scientific learning fo…" at bounding box center [463, 119] width 329 height 30
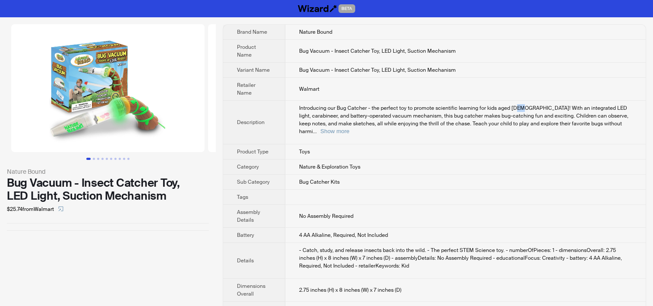
click at [518, 104] on span "Introducing our Bug Catcher - the perfect toy to promote scientific learning fo…" at bounding box center [463, 119] width 329 height 30
drag, startPoint x: 518, startPoint y: 98, endPoint x: 511, endPoint y: 112, distance: 15.3
click at [511, 112] on span "Introducing our Bug Catcher - the perfect toy to promote scientific learning fo…" at bounding box center [463, 119] width 329 height 30
drag, startPoint x: 511, startPoint y: 100, endPoint x: 521, endPoint y: 100, distance: 9.9
click at [521, 104] on span "Introducing our Bug Catcher - the perfect toy to promote scientific learning fo…" at bounding box center [463, 119] width 329 height 30
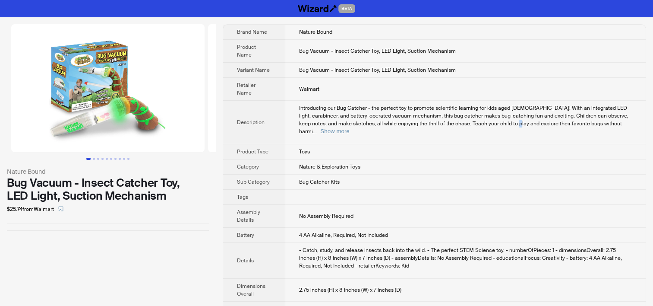
drag, startPoint x: 521, startPoint y: 100, endPoint x: 505, endPoint y: 115, distance: 22.3
click at [505, 115] on span "Introducing our Bug Catcher - the perfect toy to promote scientific learning fo…" at bounding box center [463, 119] width 329 height 30
drag, startPoint x: 505, startPoint y: 115, endPoint x: 489, endPoint y: 126, distance: 19.9
click at [489, 126] on td "Introducing our Bug Catcher - the perfect toy to promote scientific learning fo…" at bounding box center [465, 123] width 360 height 44
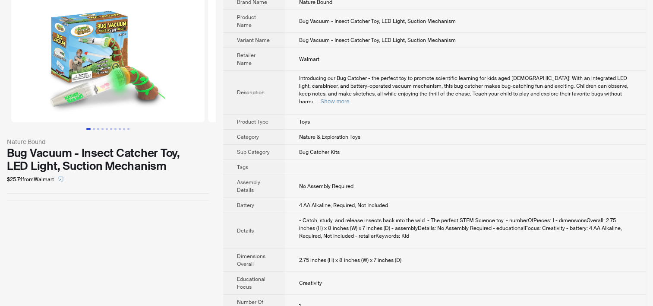
scroll to position [11, 0]
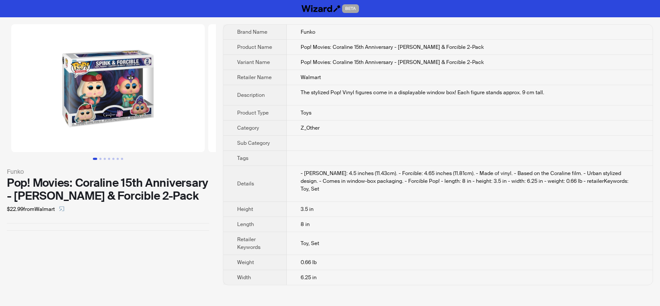
drag, startPoint x: 392, startPoint y: 142, endPoint x: 427, endPoint y: 197, distance: 64.7
click at [391, 142] on td at bounding box center [470, 143] width 366 height 15
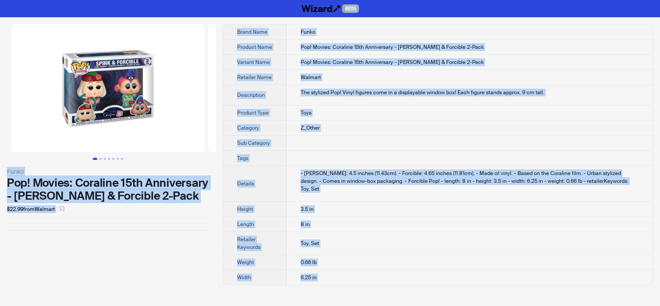
copy div "BETA Funko Pop! Movies: Coraline 15th Anniversary - Spink & Forcible 2-Pack $22…"
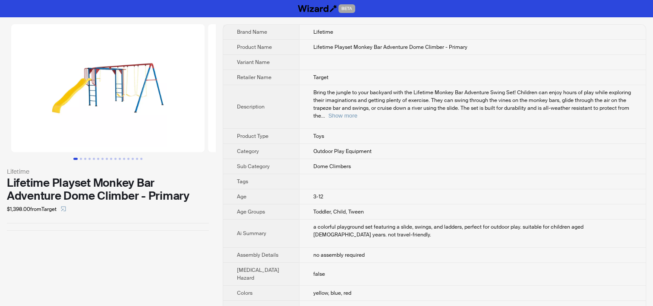
click at [365, 159] on td "Dome Climbers" at bounding box center [472, 166] width 347 height 15
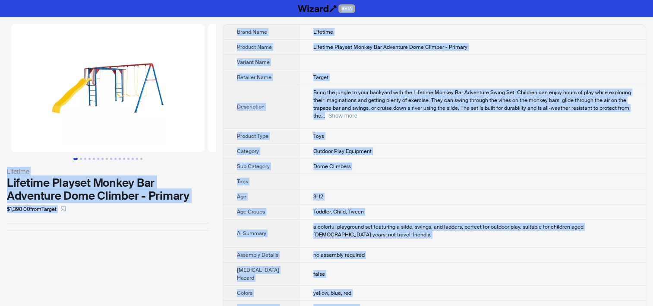
copy div "BETA Lifetime Lifetime Playset Monkey Bar Adventure Dome Climber - Primary $1,3…"
click at [425, 174] on td at bounding box center [472, 181] width 347 height 15
click at [312, 133] on td "Toys" at bounding box center [472, 136] width 347 height 15
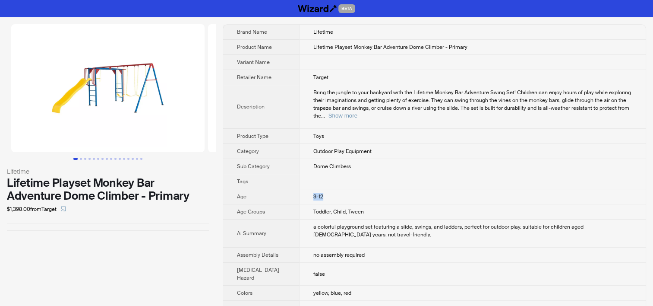
drag, startPoint x: 303, startPoint y: 185, endPoint x: 319, endPoint y: 186, distance: 15.6
click at [319, 189] on td "3-12" at bounding box center [472, 196] width 347 height 15
drag, startPoint x: 319, startPoint y: 186, endPoint x: 308, endPoint y: 219, distance: 34.4
click at [313, 223] on div "a colorful playground set featuring a slide, swings, and ladders, perfect for o…" at bounding box center [472, 231] width 319 height 16
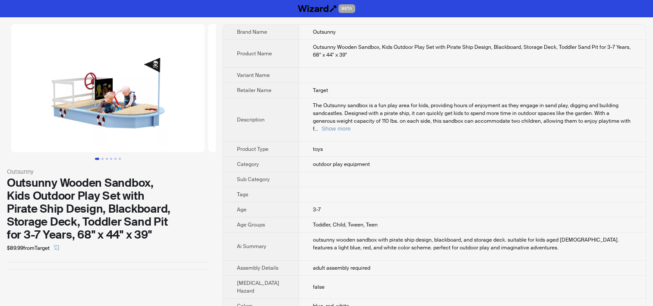
click at [332, 124] on div "The Outsunny sandbox is a fun play area for kids, providing hours of enjoyment …" at bounding box center [472, 116] width 319 height 31
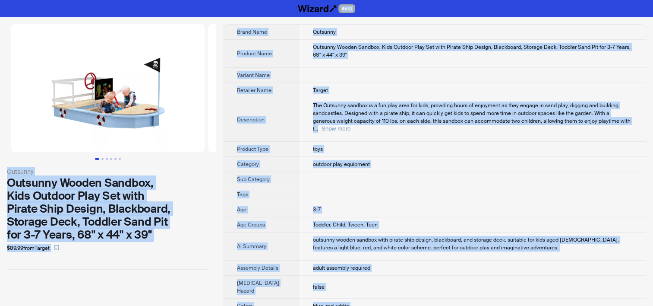
copy div "BETA Outsunny Outsunny Wooden Sandbox, Kids Outdoor Play Set with Pirate Ship D…"
click at [327, 187] on td at bounding box center [472, 194] width 347 height 15
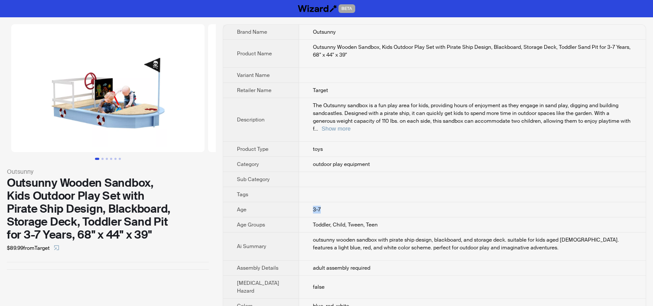
drag, startPoint x: 300, startPoint y: 199, endPoint x: 312, endPoint y: 198, distance: 12.2
click at [312, 202] on td "3-7" at bounding box center [472, 209] width 347 height 15
drag, startPoint x: 312, startPoint y: 198, endPoint x: 318, endPoint y: 213, distance: 16.5
click at [318, 221] on span "Toddler, Child, Tween, Teen" at bounding box center [345, 224] width 65 height 7
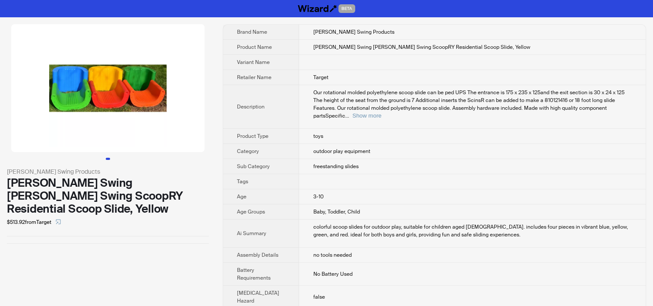
click at [387, 164] on td "freestanding slides" at bounding box center [472, 166] width 347 height 15
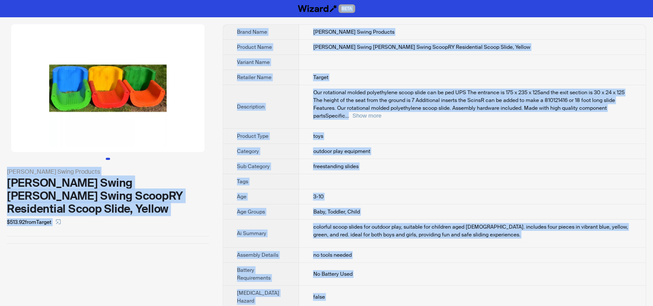
copy div "LORE Ipsumd Sitam Consecte ‎Adipis Elits Doeius Tempo IncidID Utlaboreetd Magna…"
click at [302, 189] on td "3-10" at bounding box center [472, 196] width 347 height 15
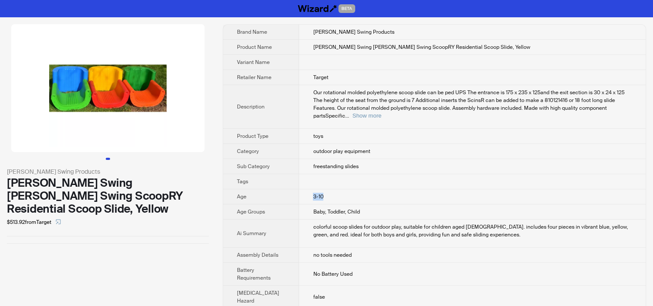
drag, startPoint x: 305, startPoint y: 186, endPoint x: 319, endPoint y: 187, distance: 13.8
click at [318, 189] on td "3-10" at bounding box center [472, 196] width 347 height 15
drag, startPoint x: 319, startPoint y: 187, endPoint x: 308, endPoint y: 195, distance: 13.2
click at [308, 195] on td "3-10" at bounding box center [472, 196] width 347 height 15
click at [307, 192] on td "3-10" at bounding box center [472, 196] width 347 height 15
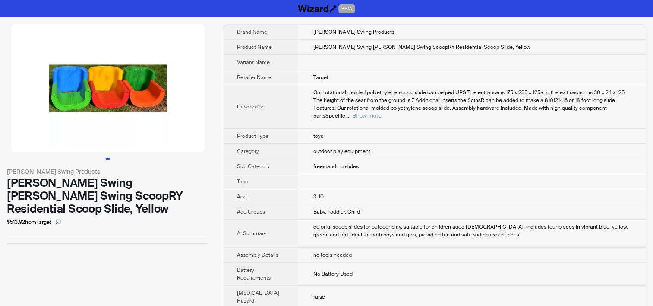
click at [313, 204] on td "Baby, Toddler, Child" at bounding box center [472, 211] width 347 height 15
drag, startPoint x: 309, startPoint y: 187, endPoint x: 317, endPoint y: 186, distance: 7.8
click at [317, 189] on td "3-10" at bounding box center [472, 196] width 347 height 15
drag, startPoint x: 317, startPoint y: 186, endPoint x: 311, endPoint y: 201, distance: 15.3
click at [313, 208] on span "Baby, Toddler, Child" at bounding box center [336, 211] width 47 height 7
